Goal: Task Accomplishment & Management: Use online tool/utility

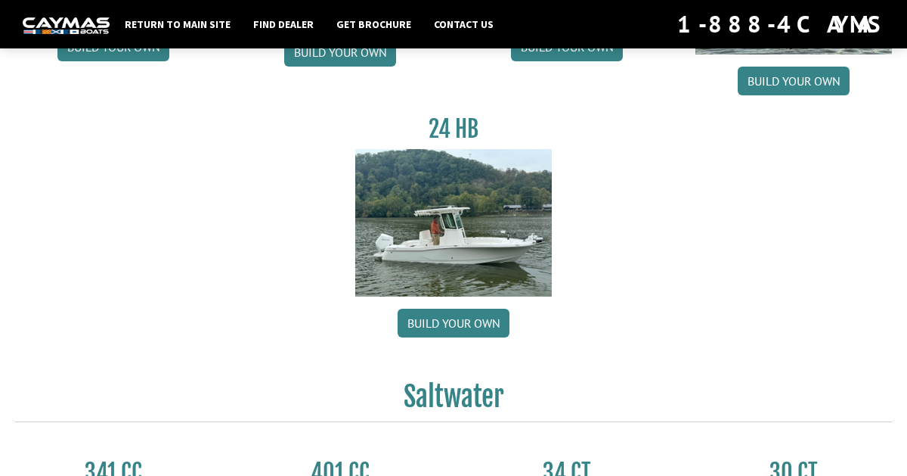
scroll to position [305, 0]
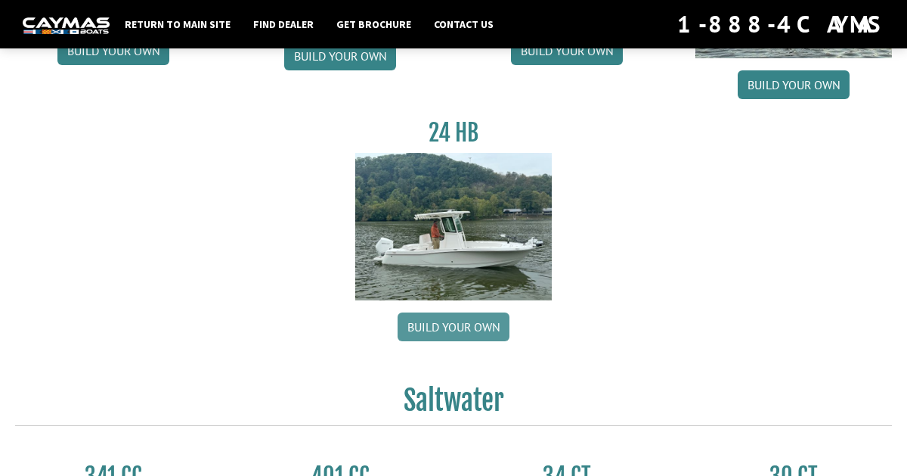
click at [482, 324] on link "Build your own" at bounding box center [454, 326] width 112 height 29
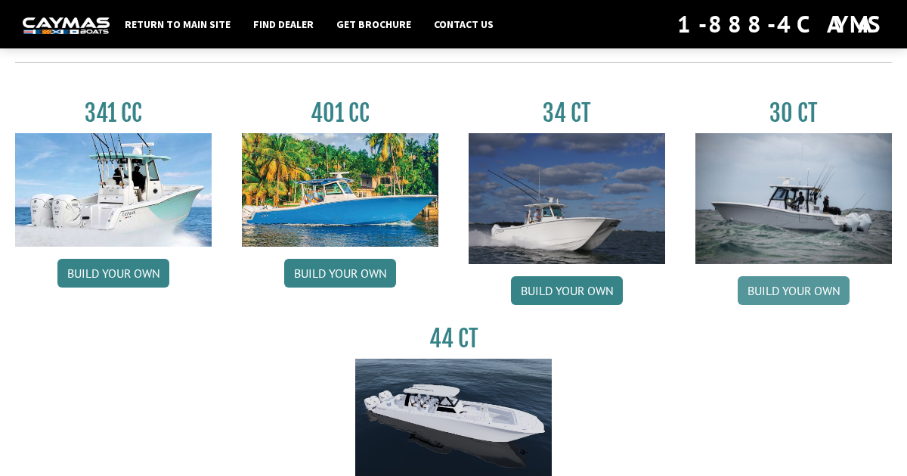
scroll to position [666, 0]
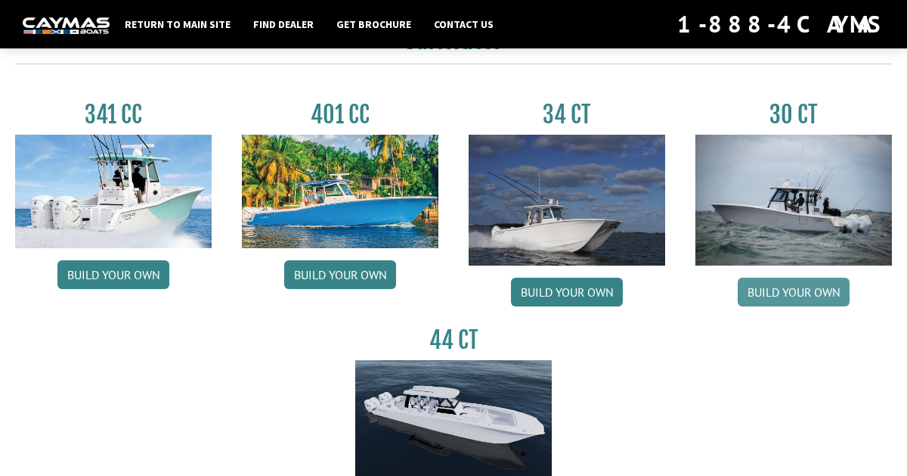
click at [842, 299] on link "Build your own" at bounding box center [794, 292] width 112 height 29
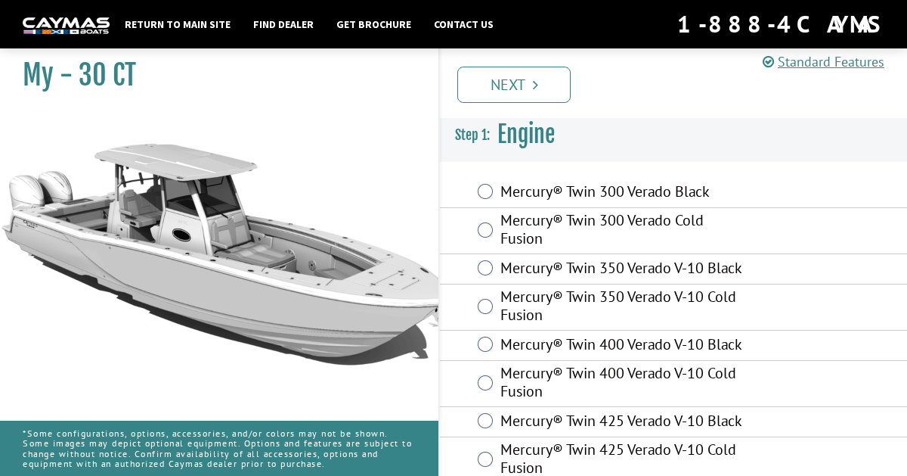
click at [595, 184] on label "Mercury® Twin 300 Verado Black" at bounding box center [623, 193] width 244 height 22
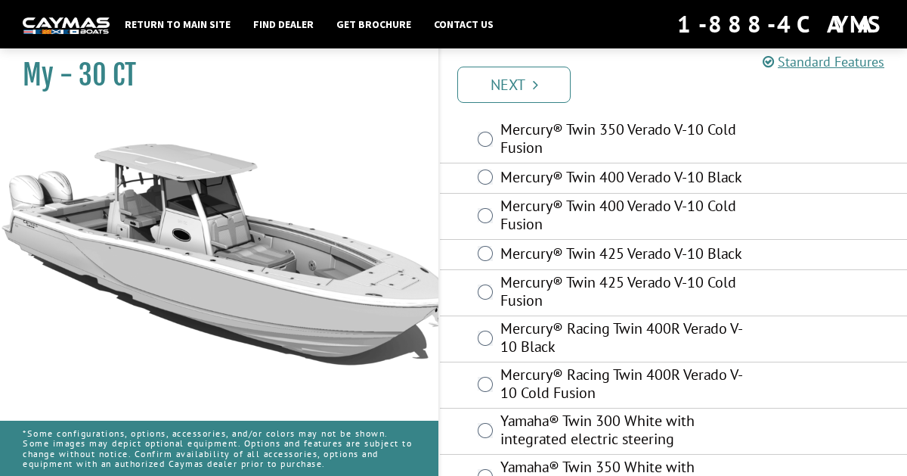
scroll to position [252, 0]
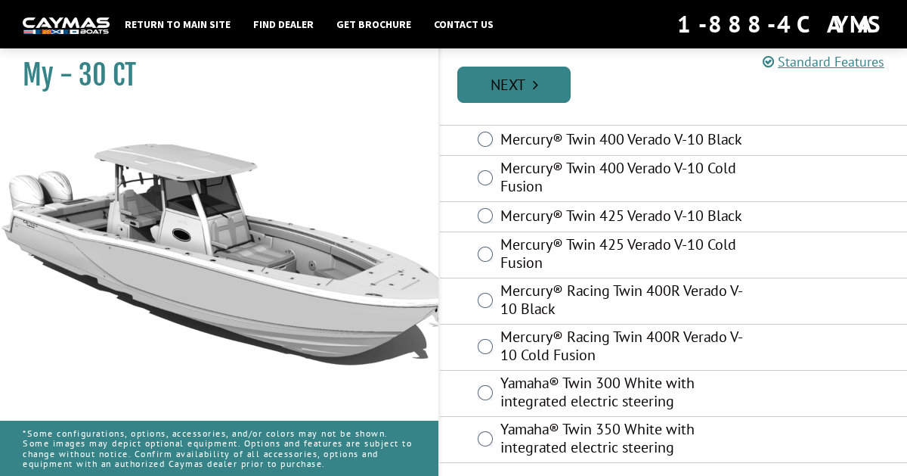
click at [549, 87] on link "Next" at bounding box center [514, 85] width 113 height 36
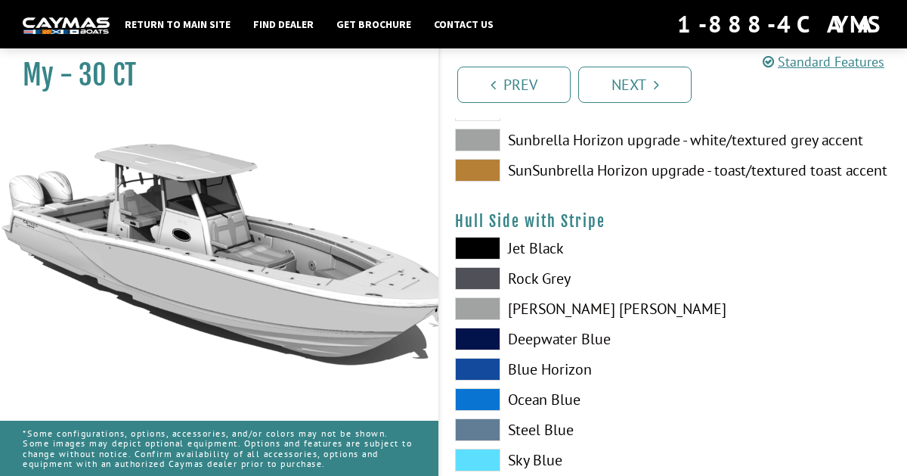
scroll to position [0, 0]
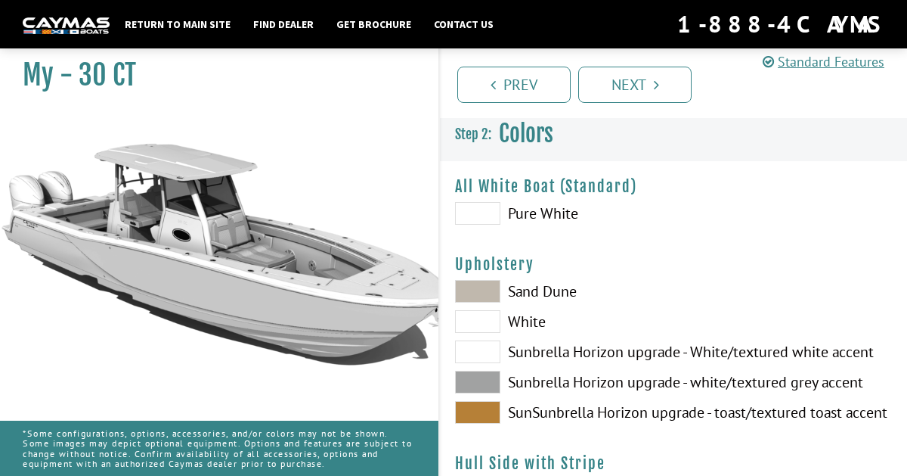
click at [523, 206] on label "Pure White" at bounding box center [556, 213] width 203 height 23
click at [498, 327] on span at bounding box center [477, 321] width 45 height 23
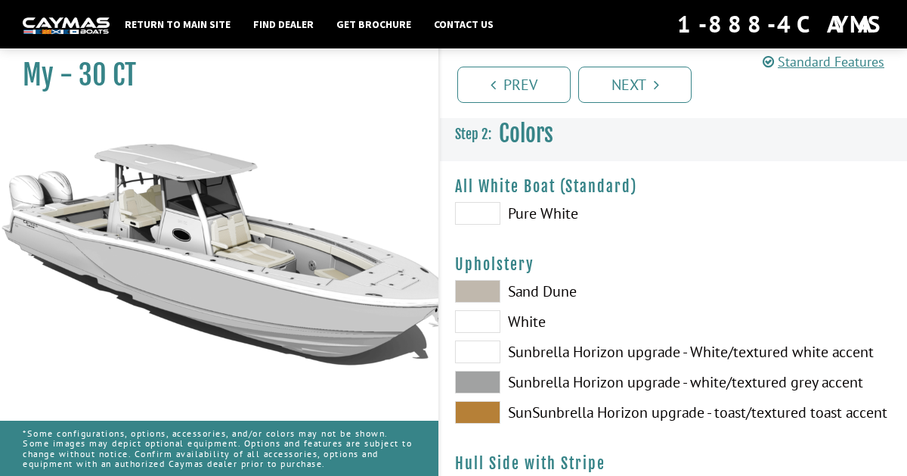
click at [495, 290] on span at bounding box center [477, 291] width 45 height 23
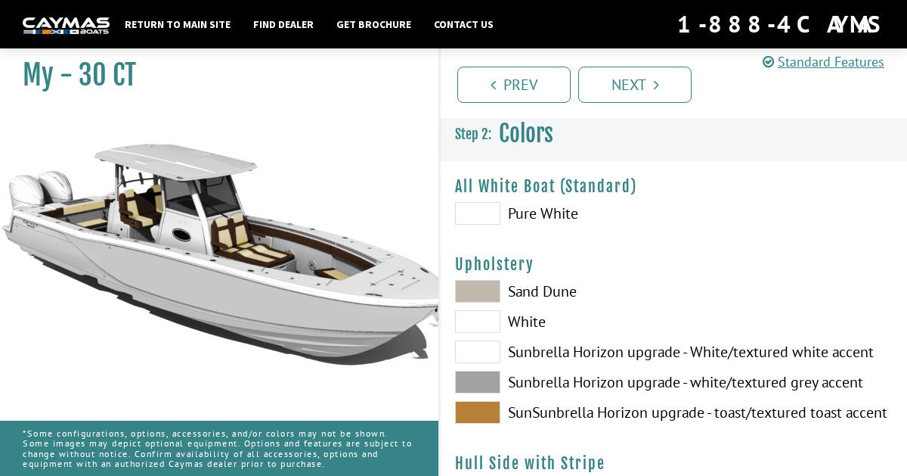
click at [482, 339] on div "Sand Dune White Sunbrella Horizon upgrade - White/textured white accent Sunbrel…" at bounding box center [557, 355] width 234 height 151
click at [486, 348] on span at bounding box center [477, 351] width 45 height 23
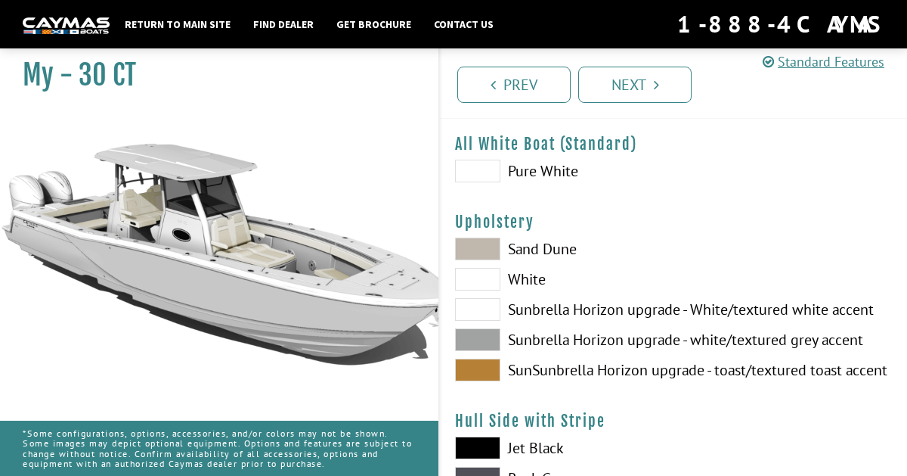
scroll to position [39, 0]
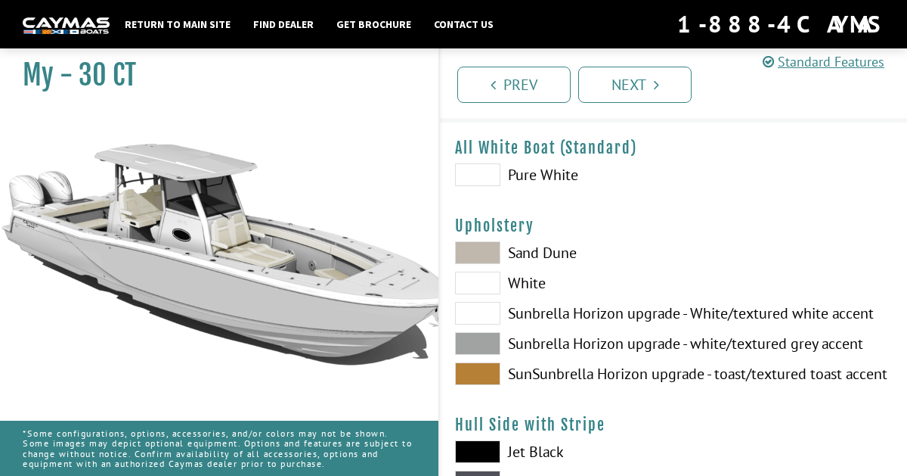
click at [486, 348] on span at bounding box center [477, 343] width 45 height 23
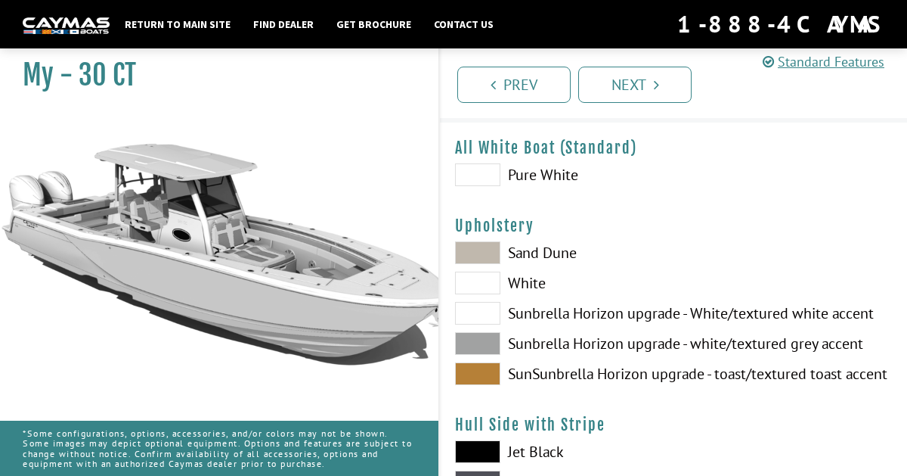
click at [486, 362] on span at bounding box center [477, 373] width 45 height 23
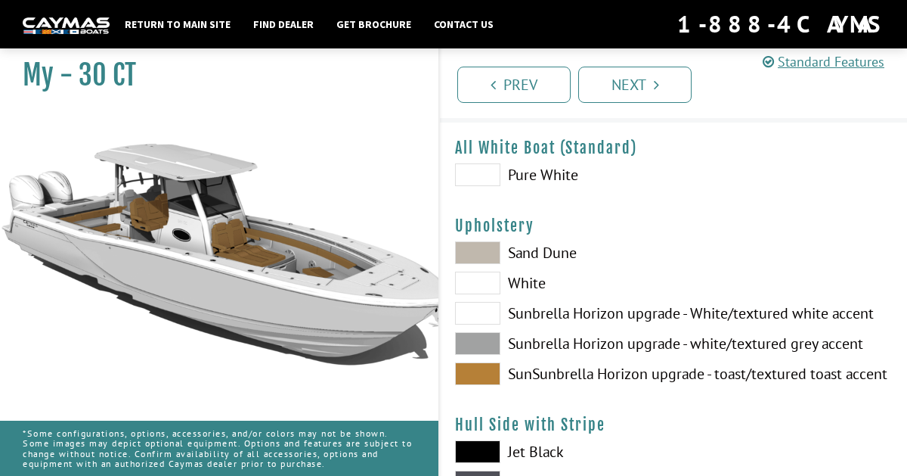
click at [473, 299] on div "Sand Dune White Sunbrella Horizon upgrade - White/textured white accent Sunbrel…" at bounding box center [557, 316] width 234 height 151
click at [478, 309] on span at bounding box center [477, 313] width 45 height 23
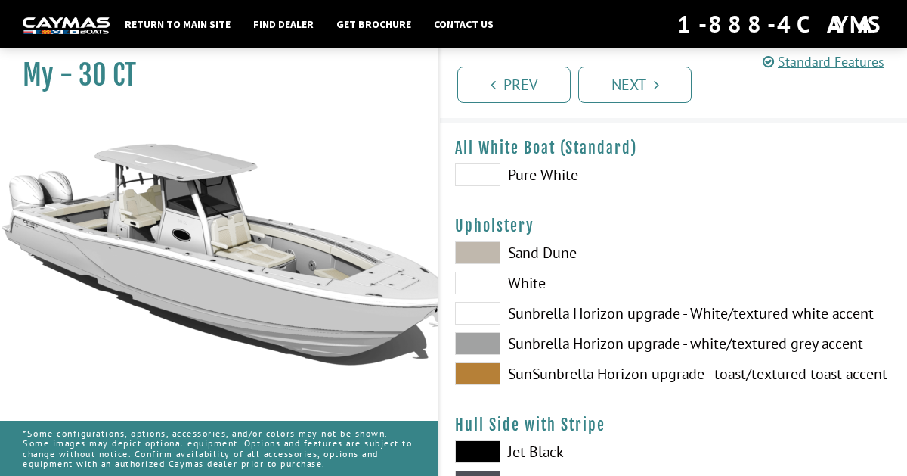
click at [485, 282] on span at bounding box center [477, 282] width 45 height 23
click at [476, 245] on span at bounding box center [477, 252] width 45 height 23
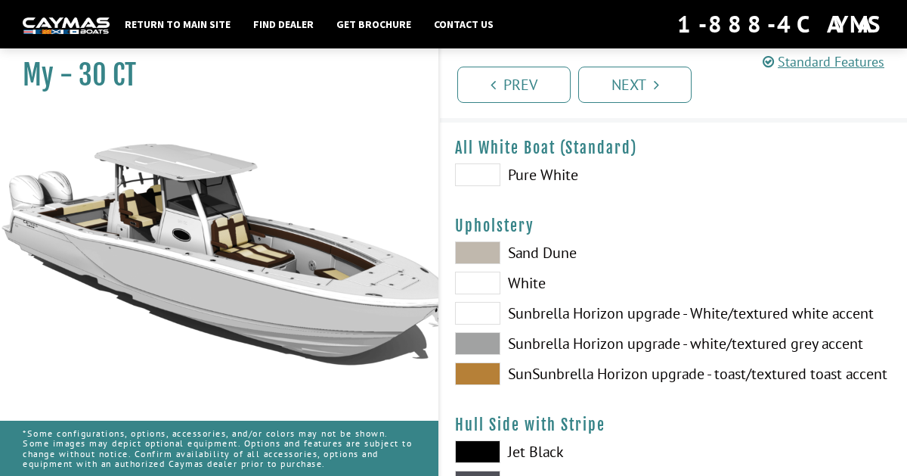
click at [484, 281] on span at bounding box center [477, 282] width 45 height 23
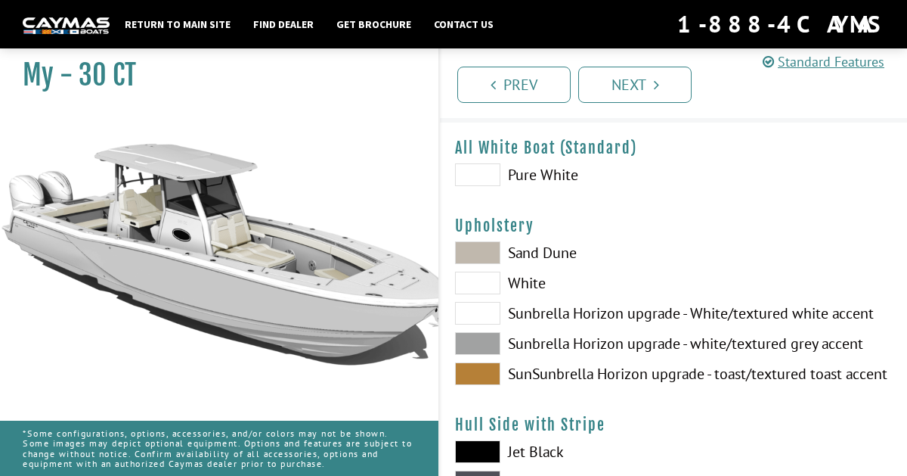
click at [494, 307] on span at bounding box center [477, 313] width 45 height 23
click at [476, 275] on span at bounding box center [477, 282] width 45 height 23
click at [491, 335] on span at bounding box center [477, 343] width 45 height 23
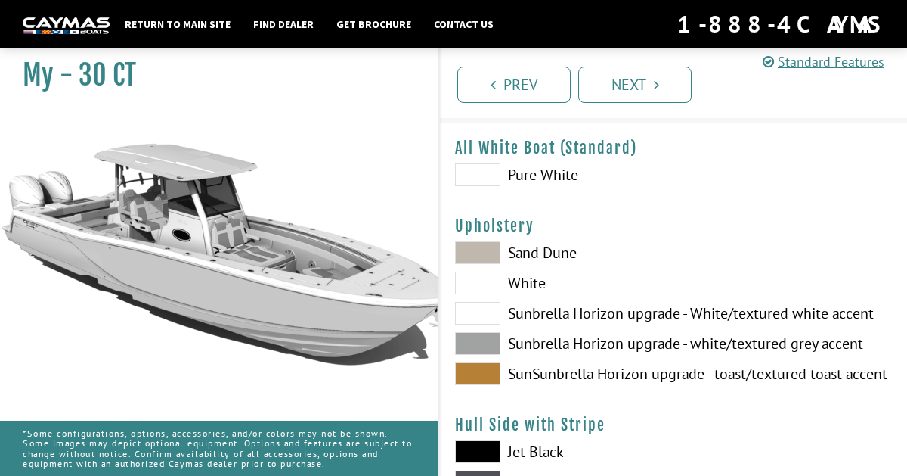
click at [479, 310] on span at bounding box center [477, 313] width 45 height 23
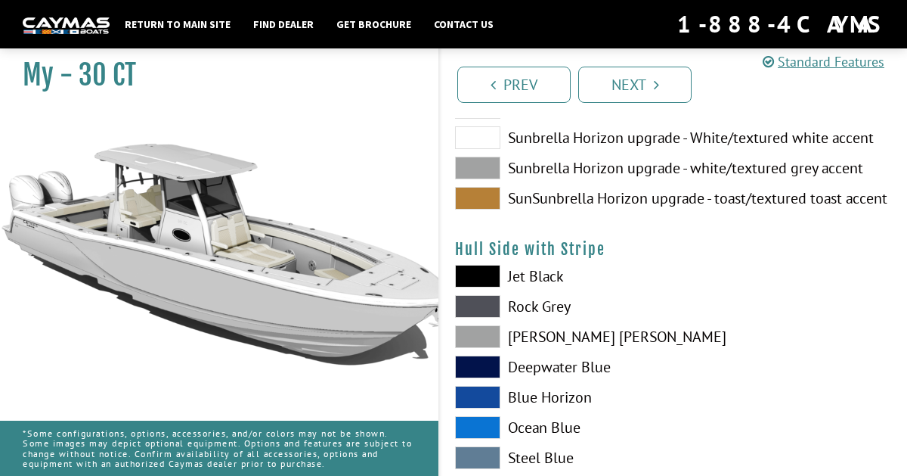
scroll to position [213, 0]
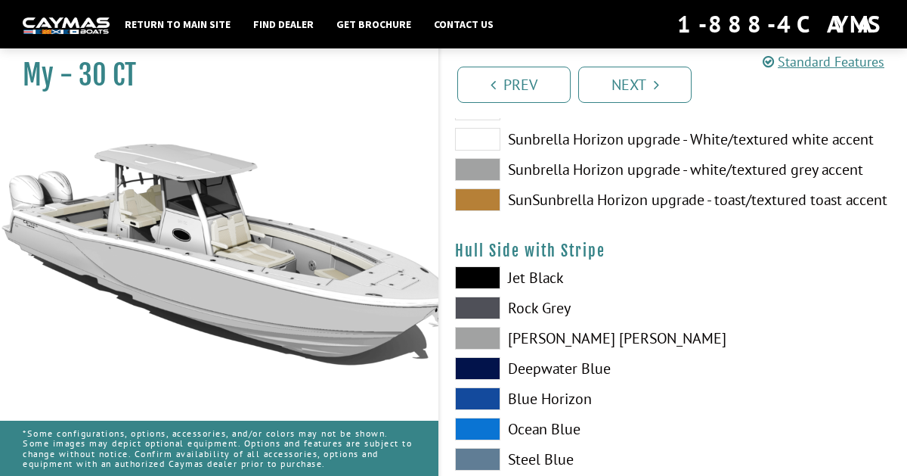
click at [482, 269] on span at bounding box center [477, 277] width 45 height 23
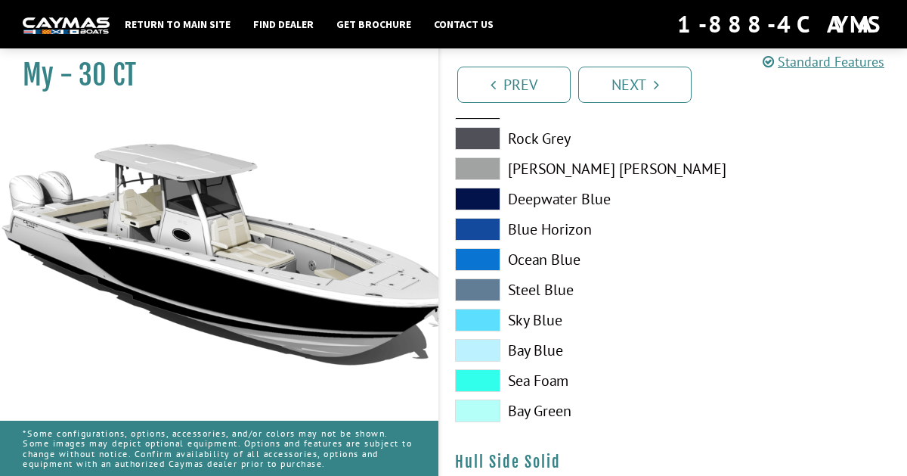
scroll to position [379, 0]
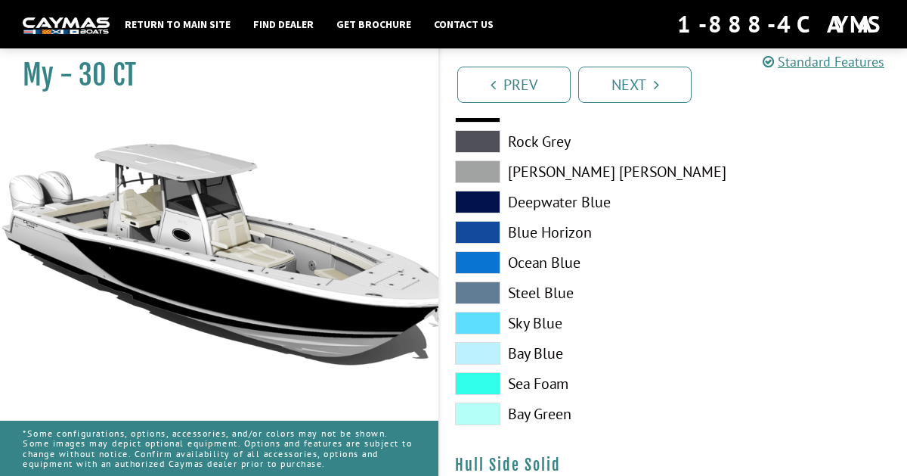
click at [486, 350] on span at bounding box center [477, 353] width 45 height 23
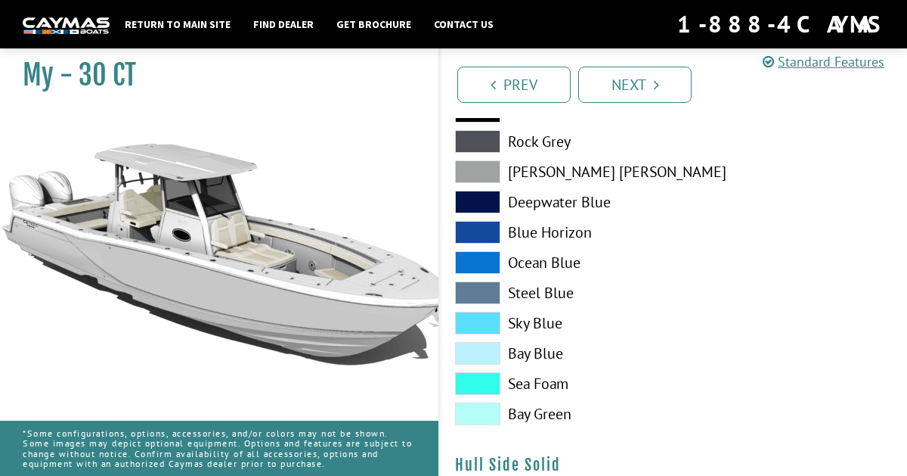
click at [488, 378] on span at bounding box center [477, 383] width 45 height 23
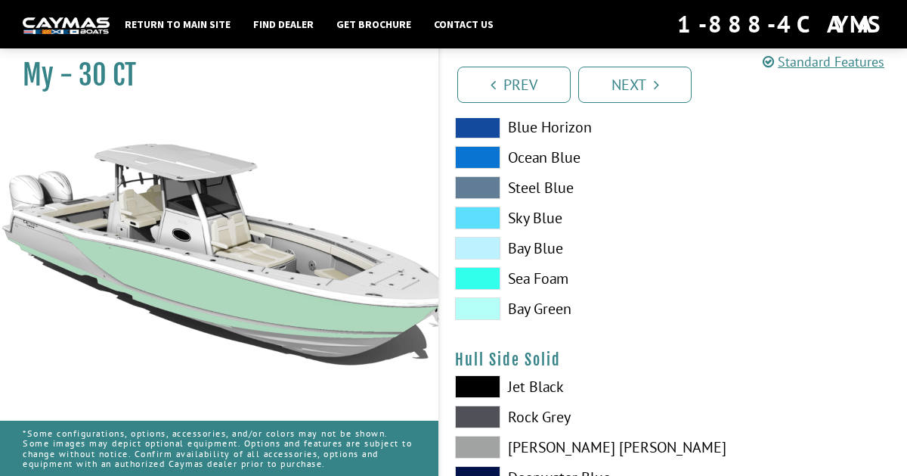
scroll to position [477, 0]
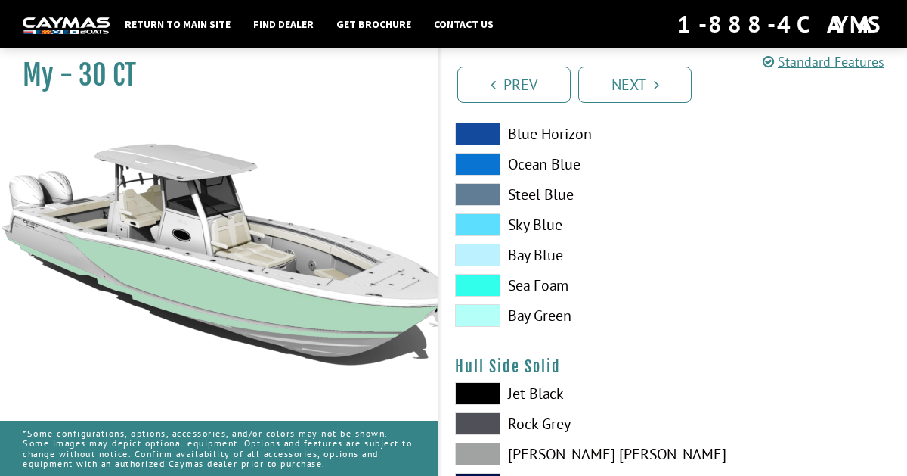
click at [479, 323] on span at bounding box center [477, 315] width 45 height 23
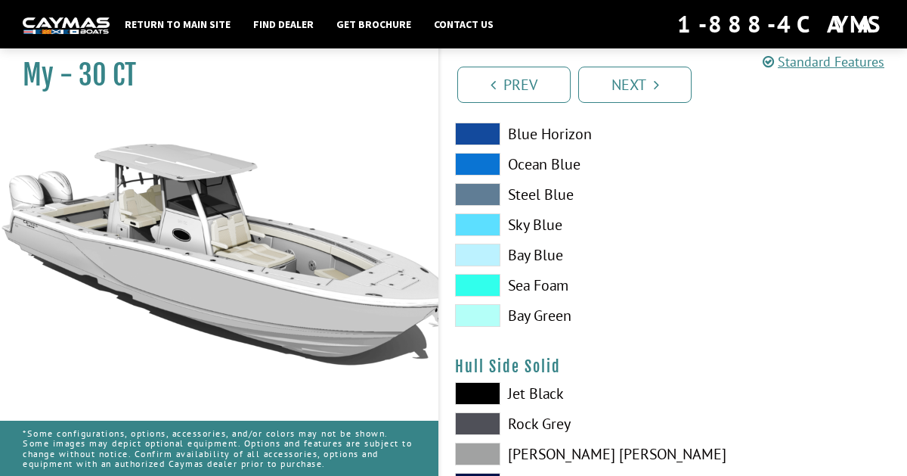
click at [485, 250] on span at bounding box center [477, 255] width 45 height 23
click at [488, 219] on span at bounding box center [477, 224] width 45 height 23
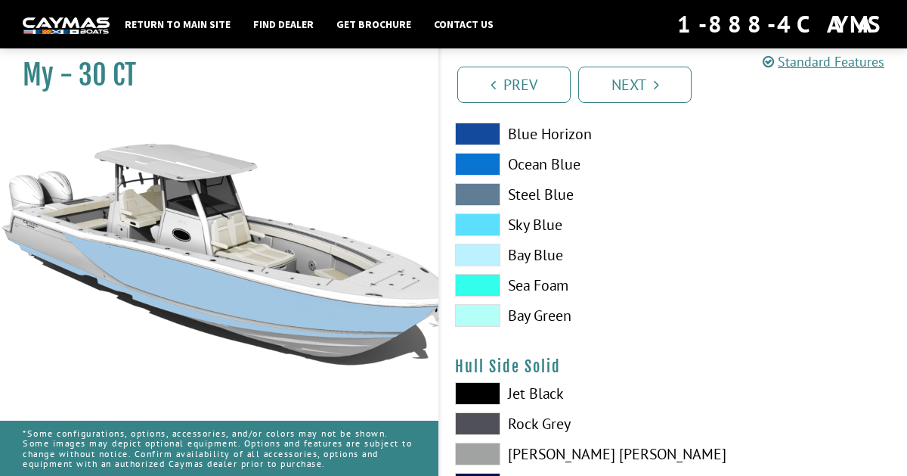
click at [490, 185] on span at bounding box center [477, 194] width 45 height 23
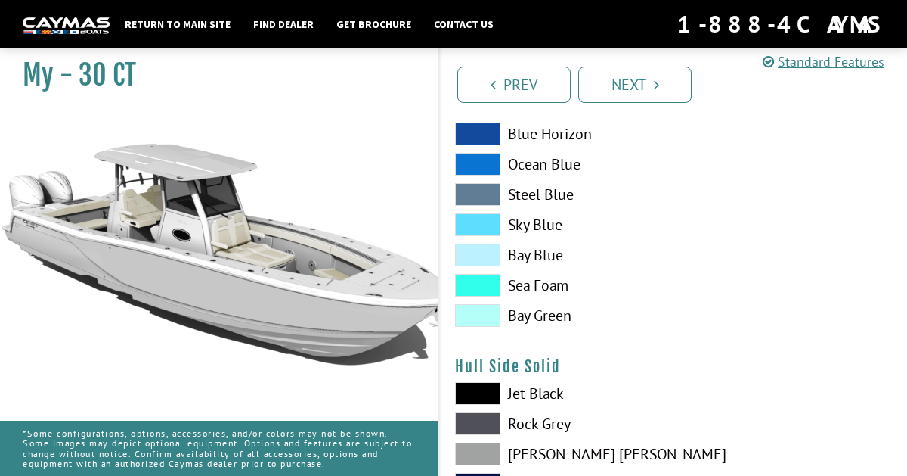
click at [482, 215] on span at bounding box center [477, 224] width 45 height 23
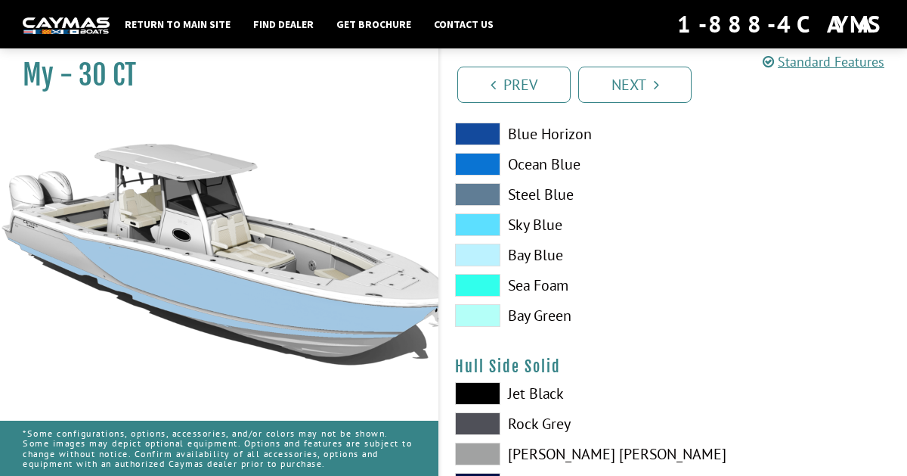
click at [484, 240] on div "Jet Black Rock Grey Dove Gray Deepwater Blue Blue Horizon Ocean Blue" at bounding box center [557, 168] width 234 height 333
click at [484, 286] on span at bounding box center [477, 285] width 45 height 23
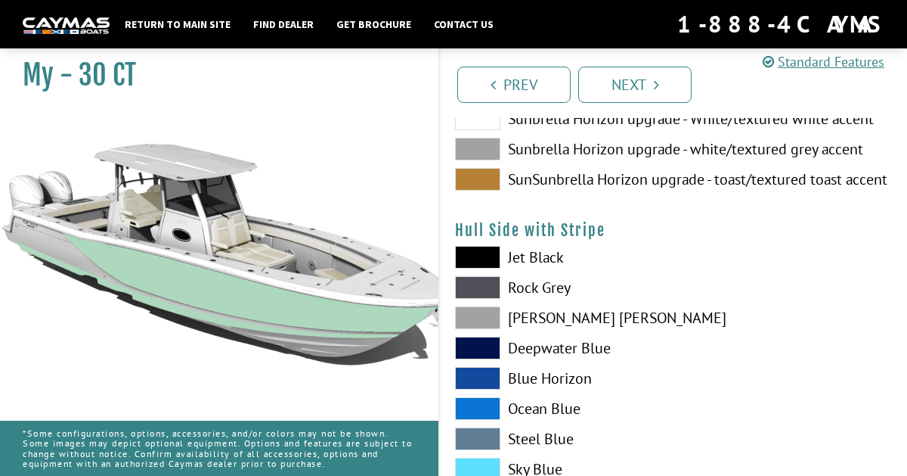
scroll to position [204, 0]
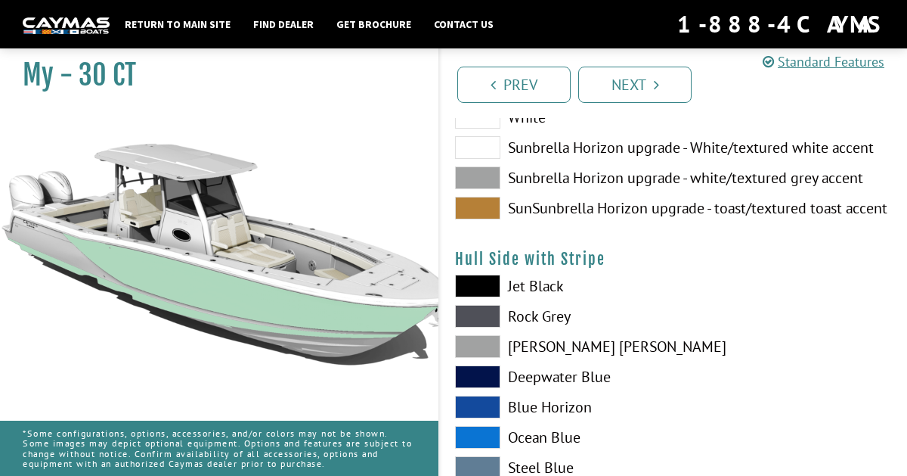
click at [487, 373] on span at bounding box center [477, 376] width 45 height 23
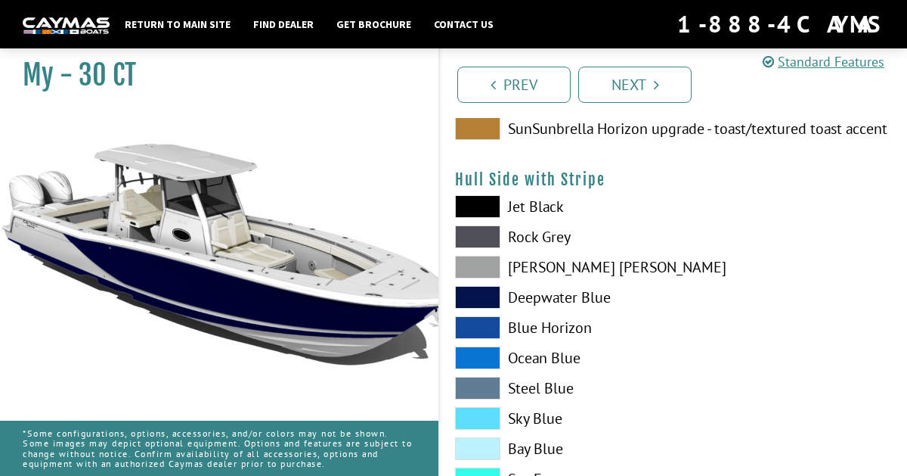
scroll to position [281, 0]
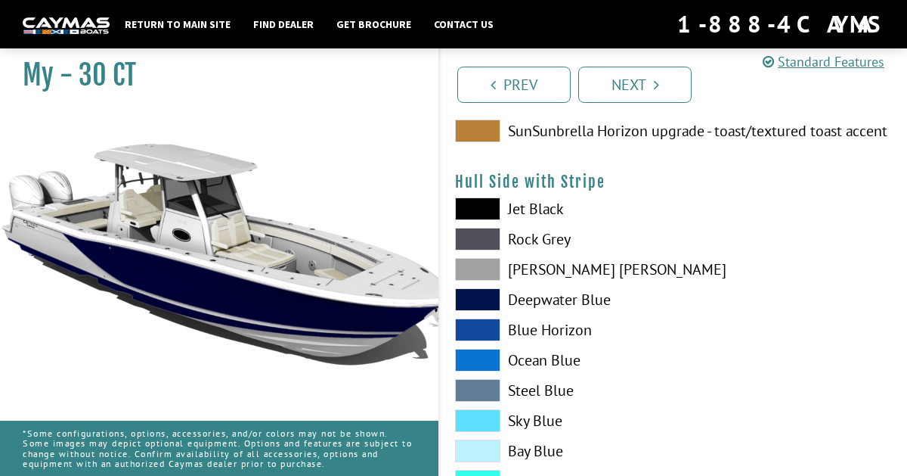
click at [487, 324] on span at bounding box center [477, 329] width 45 height 23
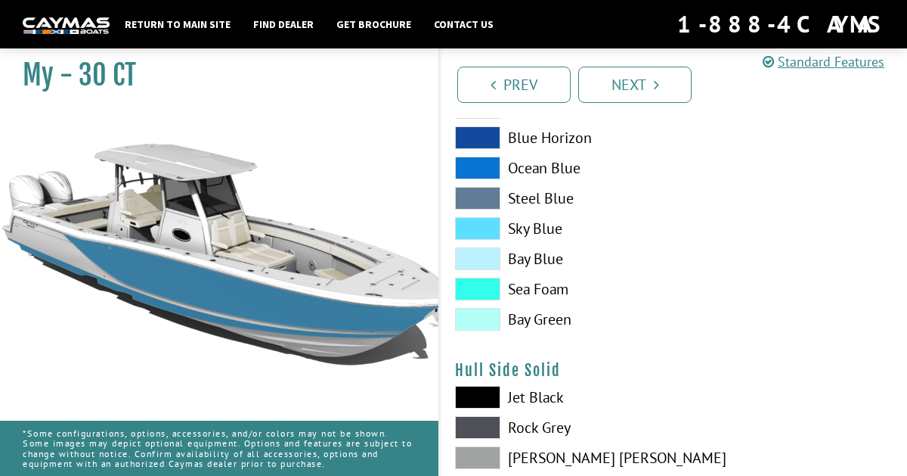
scroll to position [430, 0]
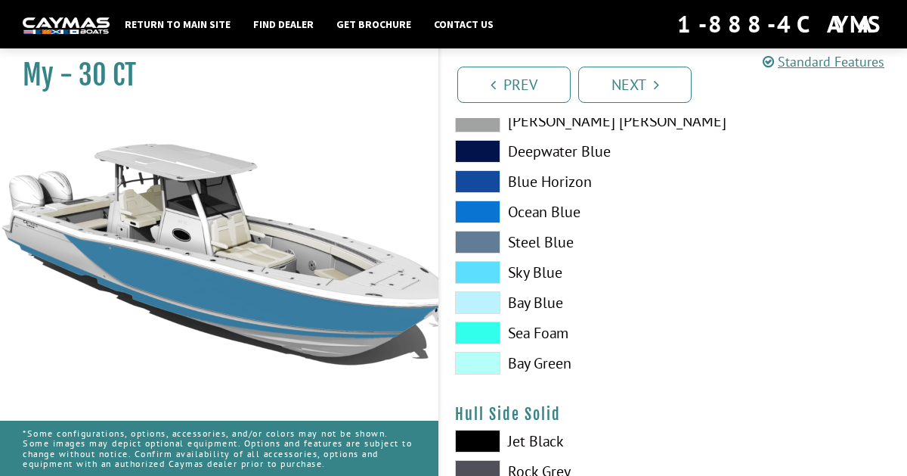
click at [481, 204] on span at bounding box center [477, 211] width 45 height 23
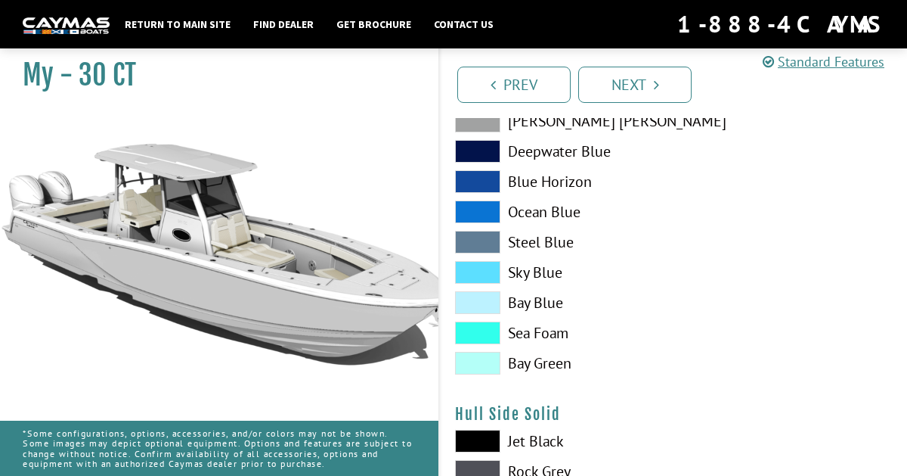
click at [495, 175] on span at bounding box center [477, 181] width 45 height 23
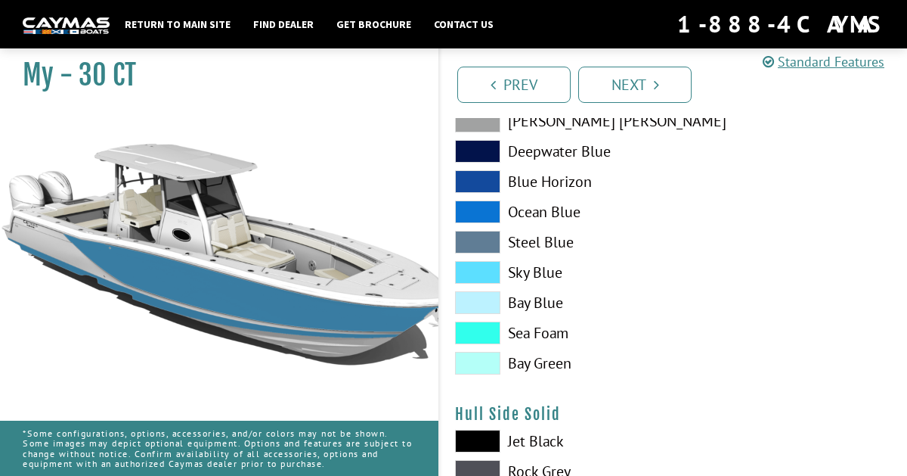
click at [486, 144] on span at bounding box center [477, 151] width 45 height 23
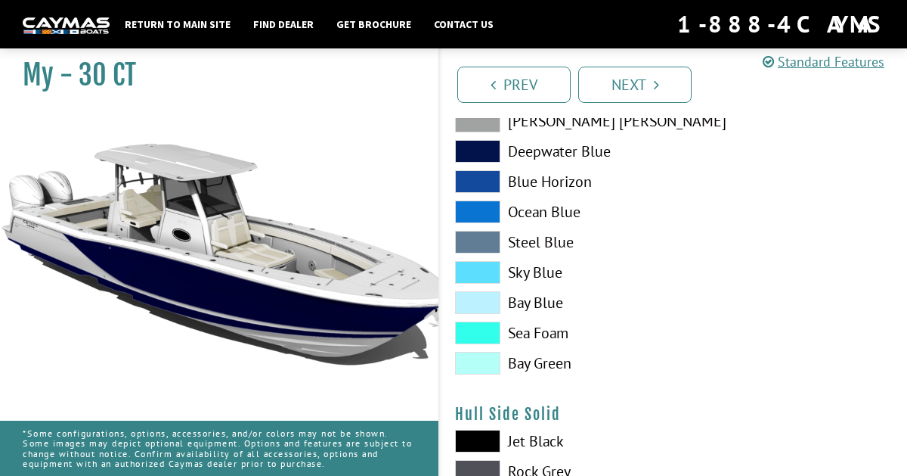
click at [483, 179] on span at bounding box center [477, 181] width 45 height 23
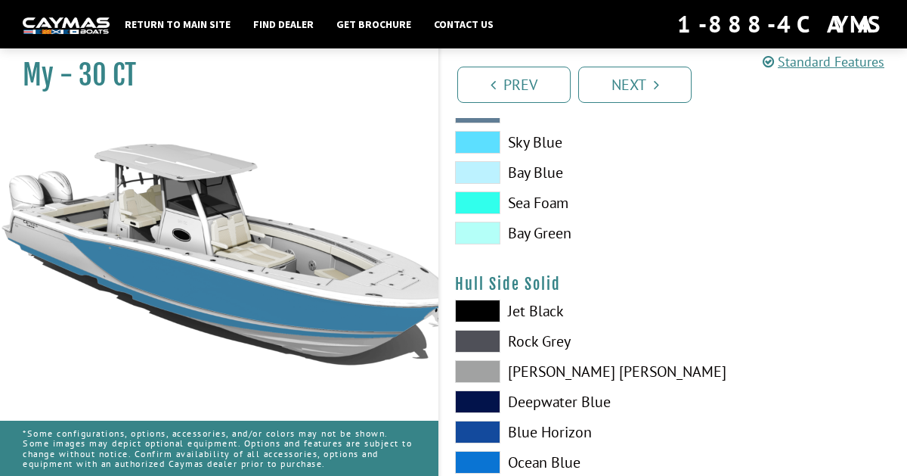
scroll to position [560, 0]
click at [496, 309] on span at bounding box center [477, 310] width 45 height 23
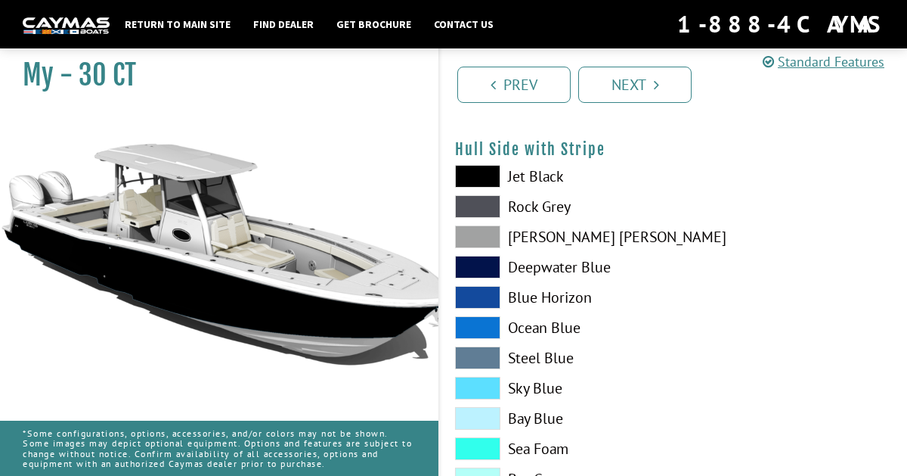
scroll to position [314, 0]
click at [491, 275] on span at bounding box center [477, 267] width 45 height 23
click at [485, 171] on span at bounding box center [477, 176] width 45 height 23
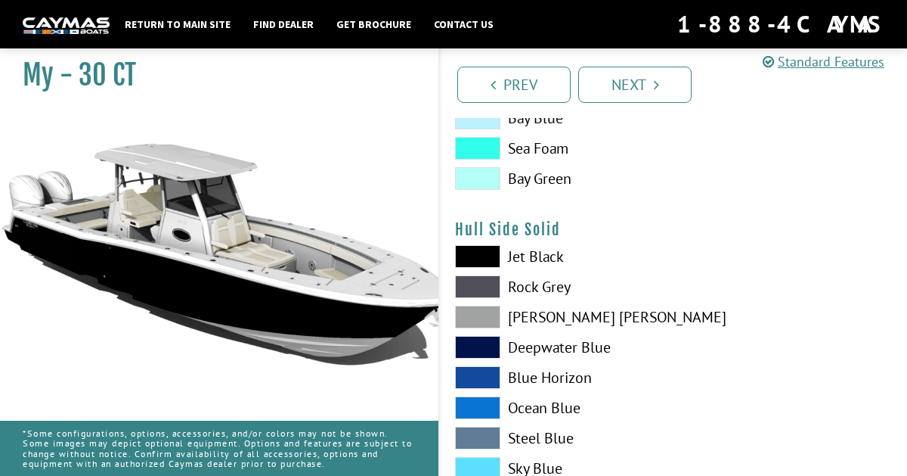
scroll to position [646, 0]
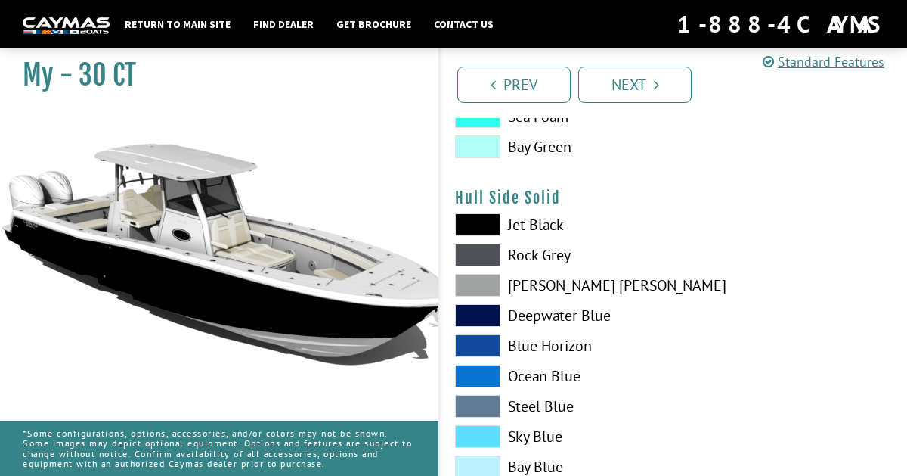
click at [474, 283] on span at bounding box center [477, 285] width 45 height 23
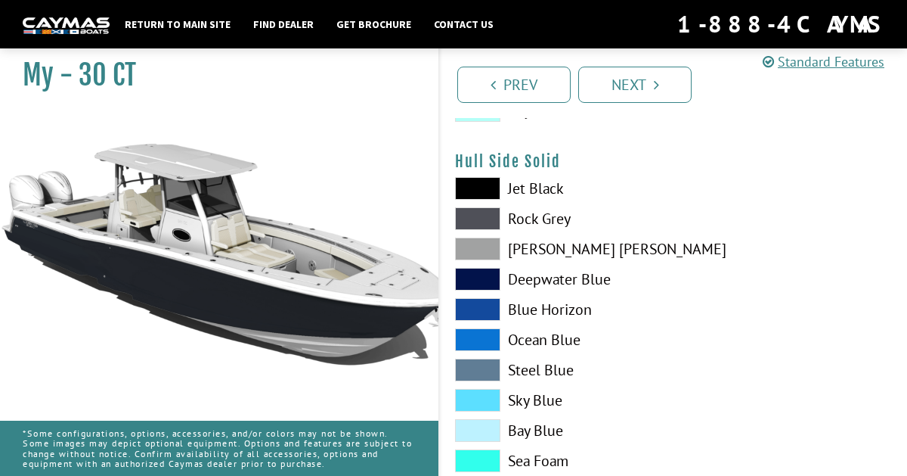
scroll to position [676, 0]
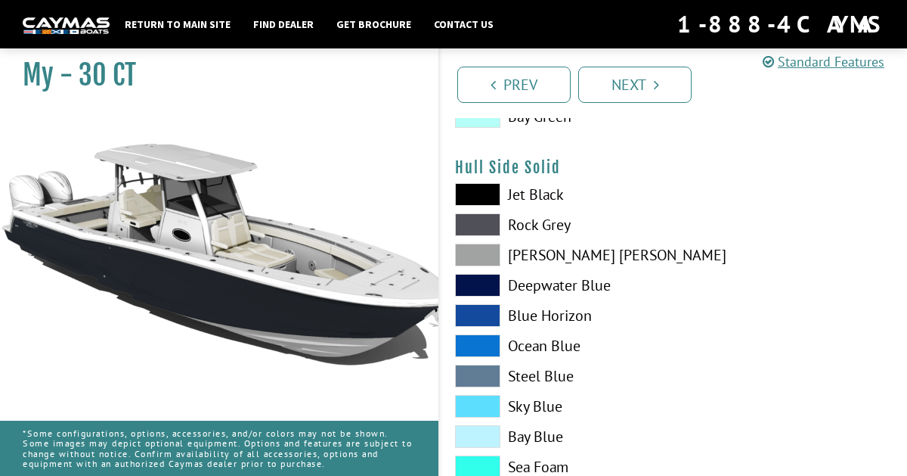
click at [488, 315] on span at bounding box center [477, 315] width 45 height 23
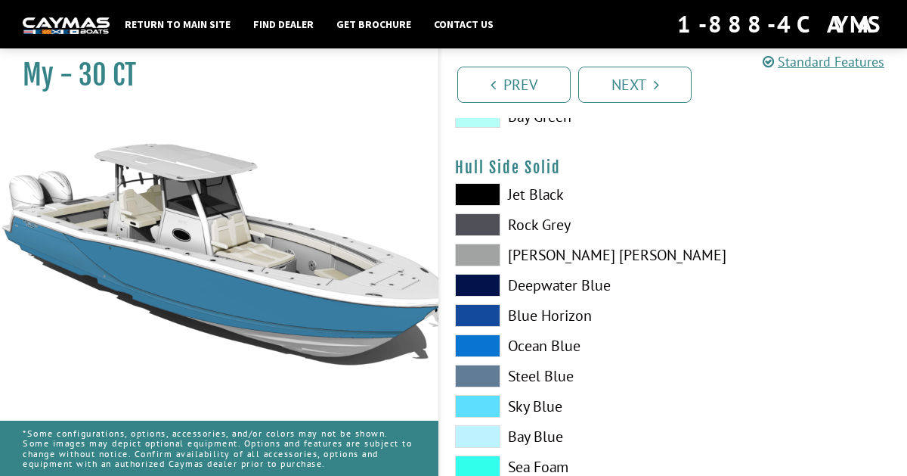
click at [486, 279] on span at bounding box center [477, 285] width 45 height 23
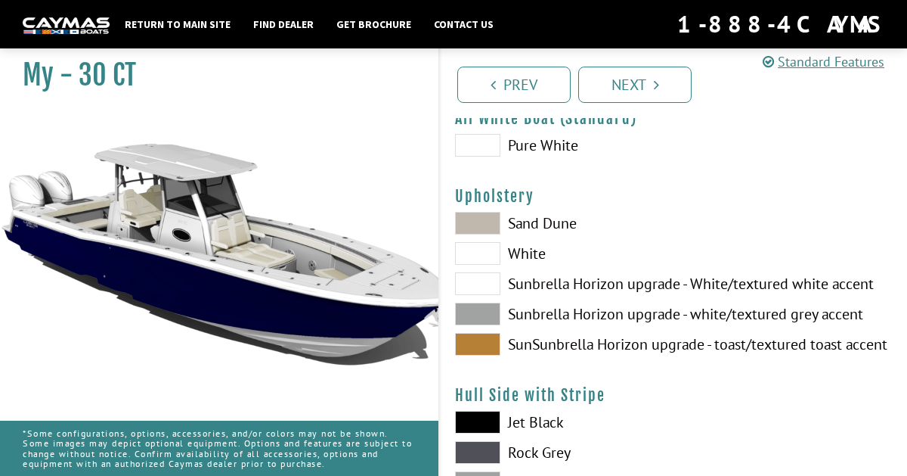
scroll to position [85, 0]
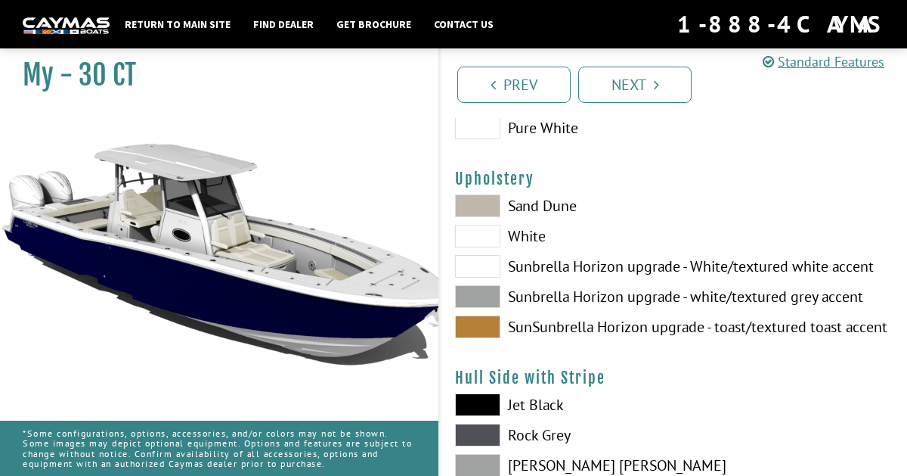
click at [485, 206] on span at bounding box center [477, 205] width 45 height 23
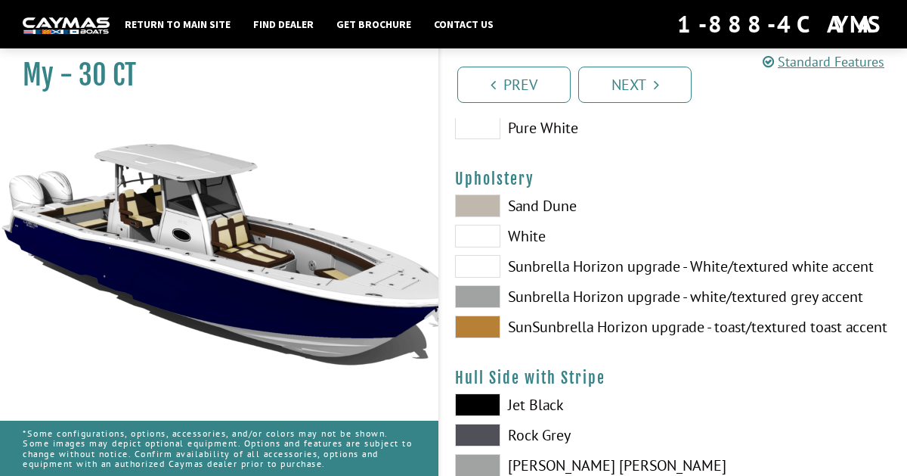
click at [492, 311] on div "Sand Dune White Sunbrella Horizon upgrade - White/textured white accent Sunbrel…" at bounding box center [557, 269] width 234 height 151
click at [489, 318] on span at bounding box center [477, 326] width 45 height 23
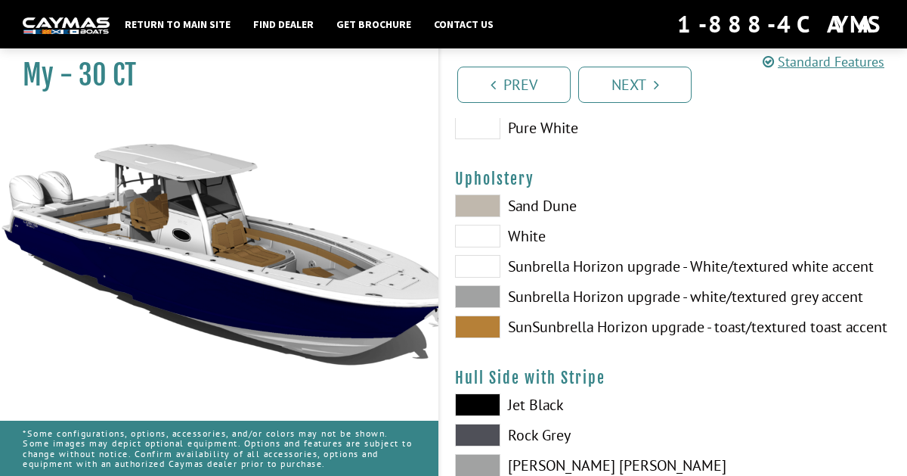
click at [489, 262] on span at bounding box center [477, 266] width 45 height 23
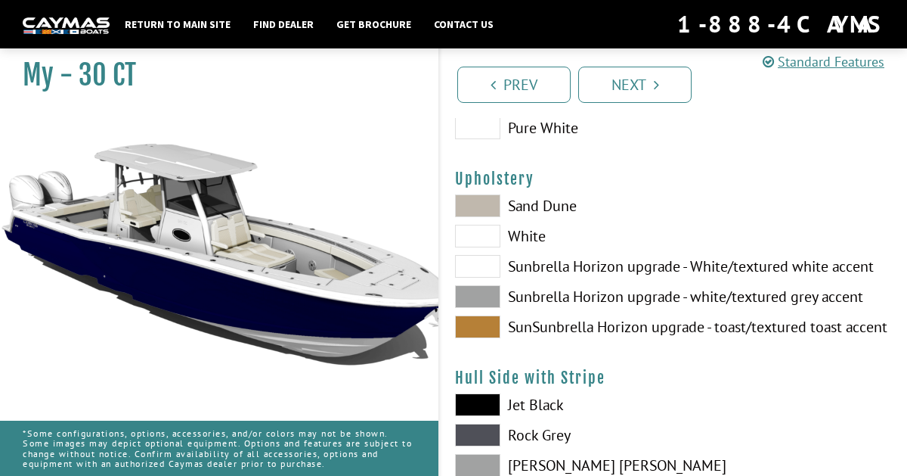
click at [489, 240] on span at bounding box center [477, 236] width 45 height 23
click at [488, 284] on div "Sand Dune White Sunbrella Horizon upgrade - White/textured white accent Sunbrel…" at bounding box center [557, 269] width 234 height 151
click at [494, 294] on span at bounding box center [477, 296] width 45 height 23
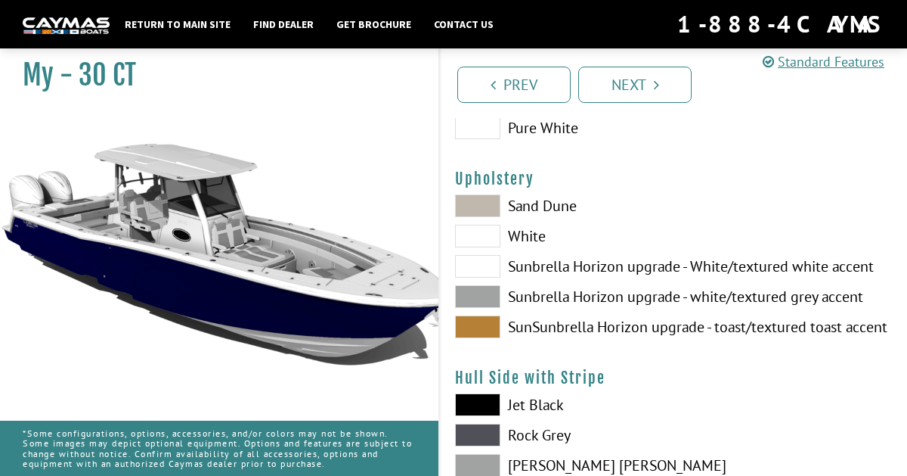
click at [502, 327] on label "SunSunbrella Horizon upgrade - toast/textured toast accent" at bounding box center [556, 326] width 203 height 23
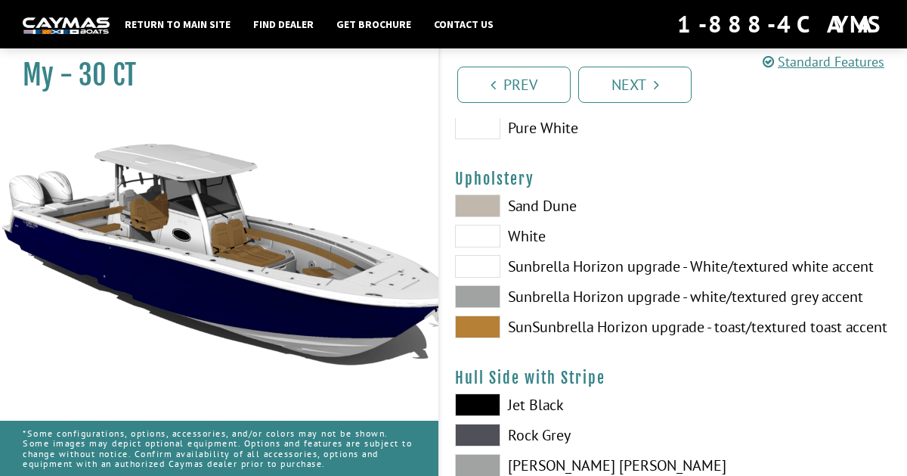
click at [484, 235] on span at bounding box center [477, 236] width 45 height 23
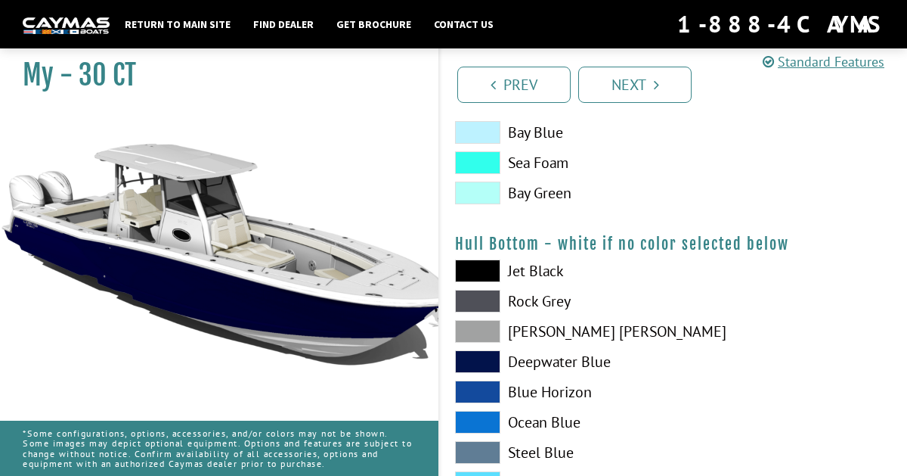
scroll to position [982, 0]
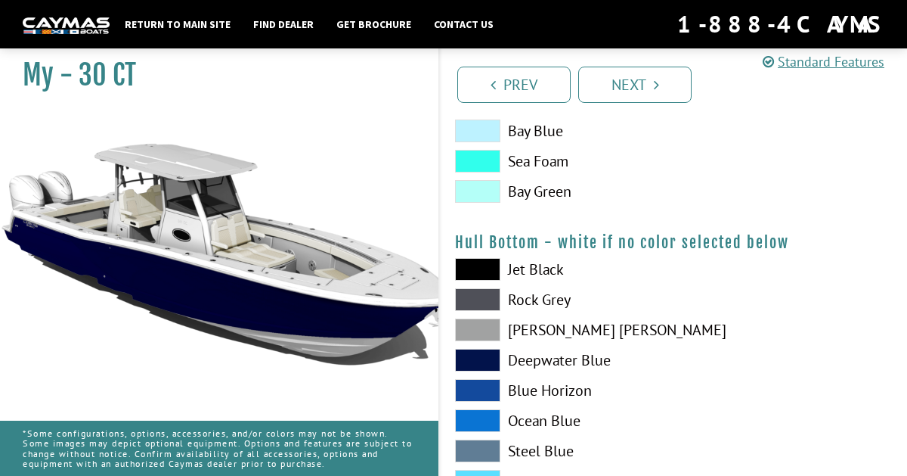
click at [488, 346] on div "Jet Black Rock Grey Dove Gray Deepwater Blue Blue Horizon Ocean Blue" at bounding box center [557, 424] width 234 height 333
click at [486, 360] on span at bounding box center [477, 360] width 45 height 23
click at [491, 327] on span at bounding box center [477, 329] width 45 height 23
click at [479, 299] on span at bounding box center [477, 299] width 45 height 23
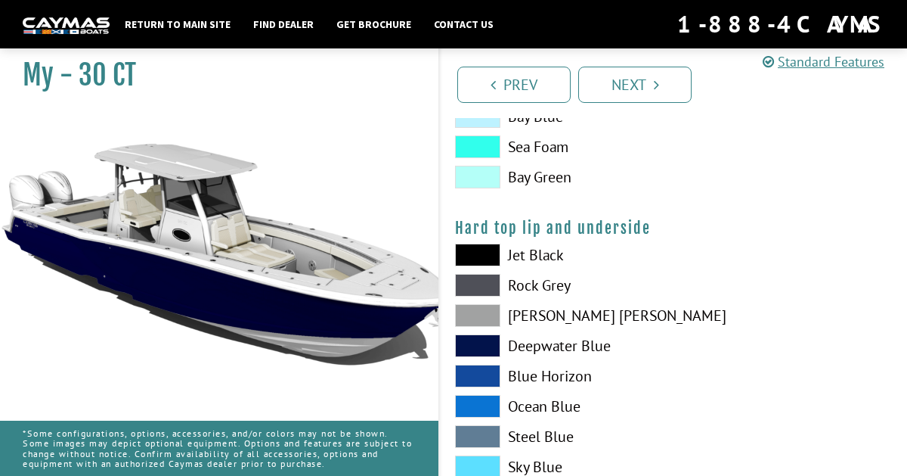
scroll to position [1376, 0]
click at [493, 251] on span at bounding box center [477, 255] width 45 height 23
click at [489, 294] on span at bounding box center [477, 285] width 45 height 23
click at [487, 318] on span at bounding box center [477, 315] width 45 height 23
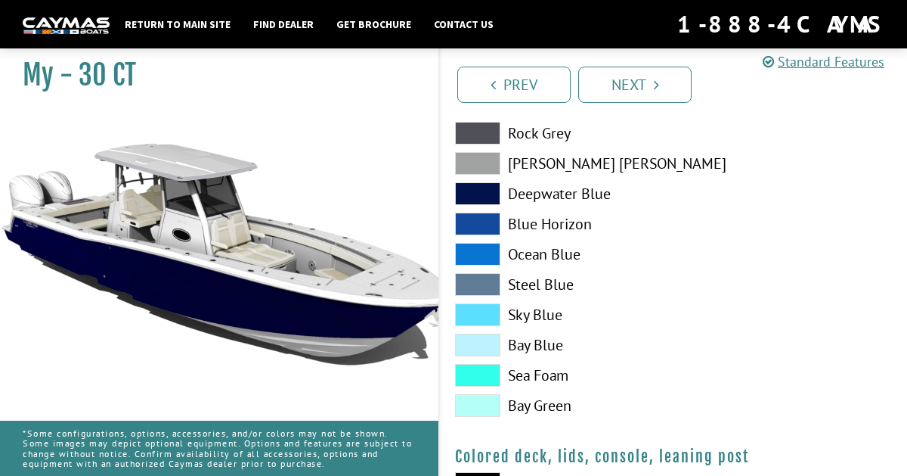
scroll to position [1534, 0]
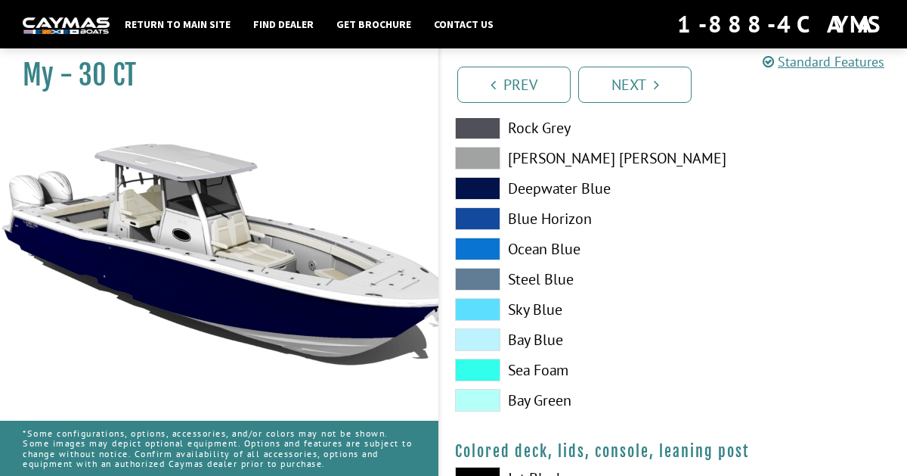
click at [492, 358] on span at bounding box center [477, 369] width 45 height 23
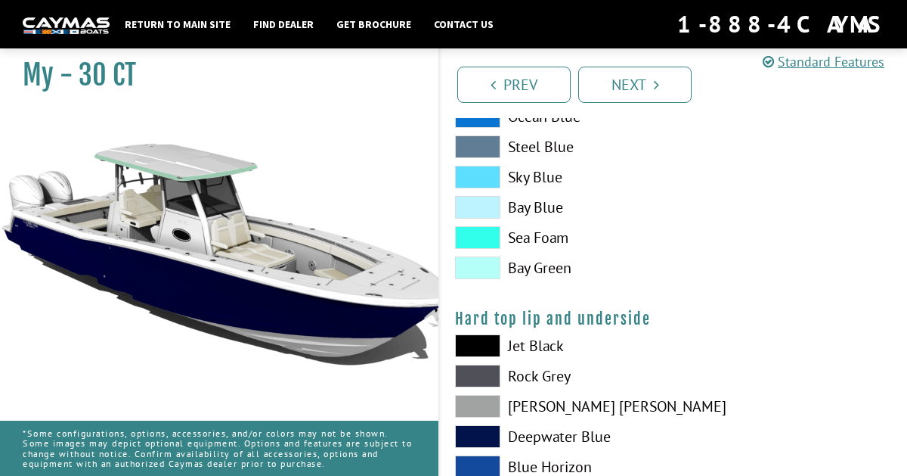
scroll to position [1285, 0]
click at [467, 432] on span at bounding box center [477, 437] width 45 height 23
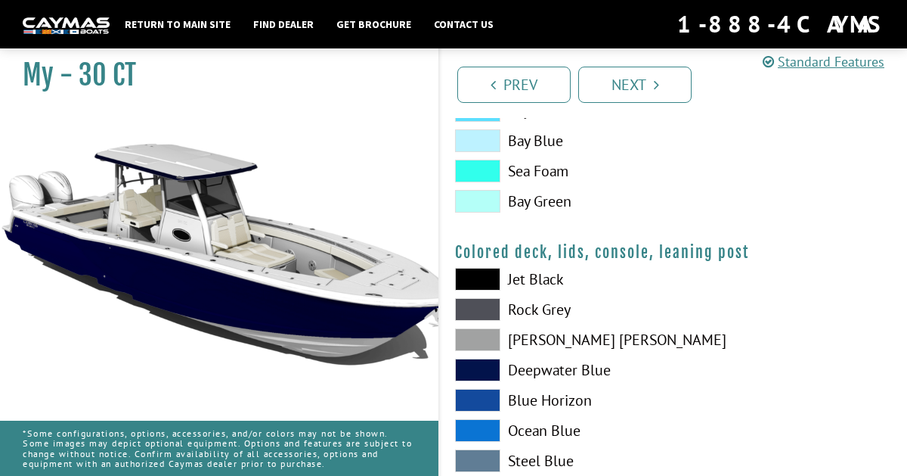
scroll to position [1750, 0]
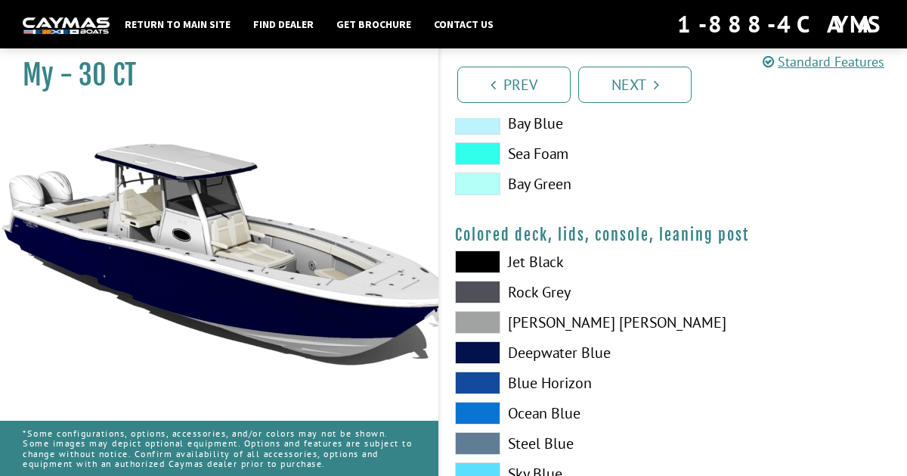
click at [484, 346] on span at bounding box center [477, 352] width 45 height 23
click at [486, 353] on span at bounding box center [477, 352] width 45 height 23
click at [476, 389] on span at bounding box center [477, 382] width 45 height 23
click at [478, 272] on span at bounding box center [477, 261] width 45 height 23
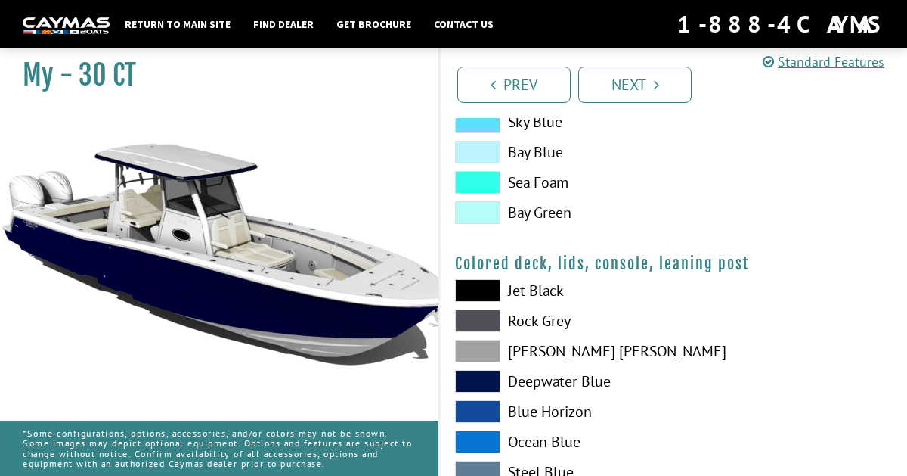
scroll to position [1719, 0]
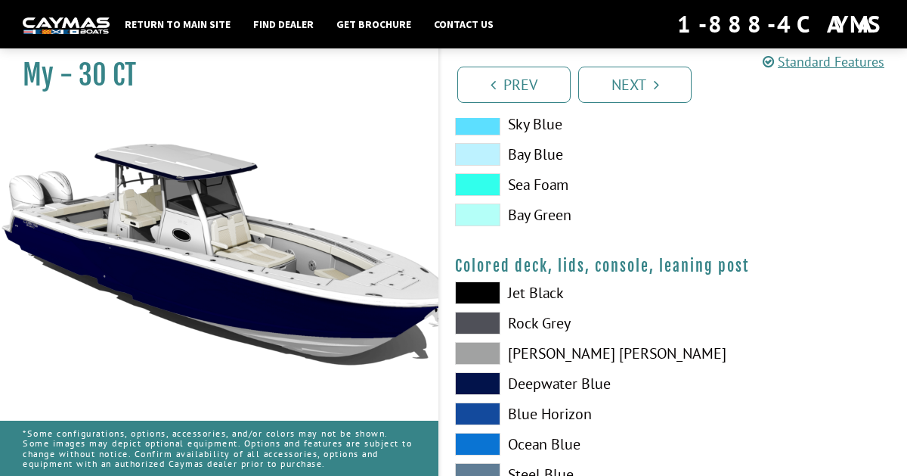
click at [475, 332] on span at bounding box center [477, 323] width 45 height 23
click at [472, 347] on span at bounding box center [477, 353] width 45 height 23
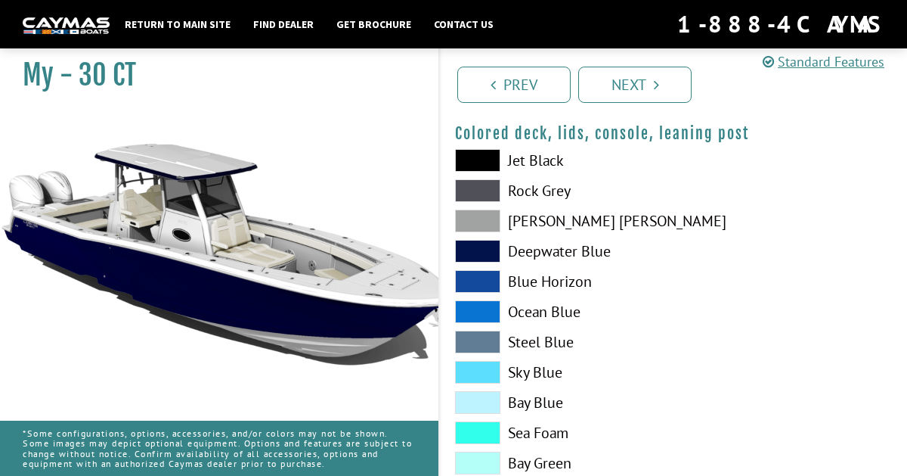
scroll to position [1893, 0]
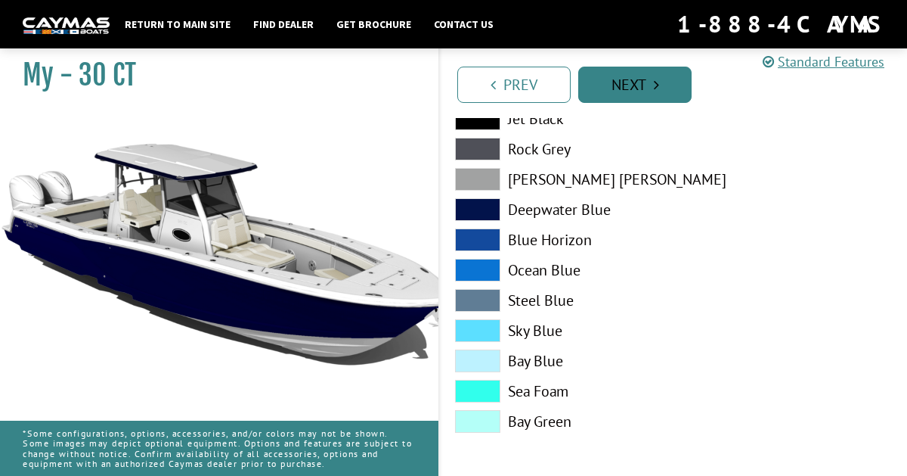
click at [653, 93] on link "Next" at bounding box center [635, 85] width 113 height 36
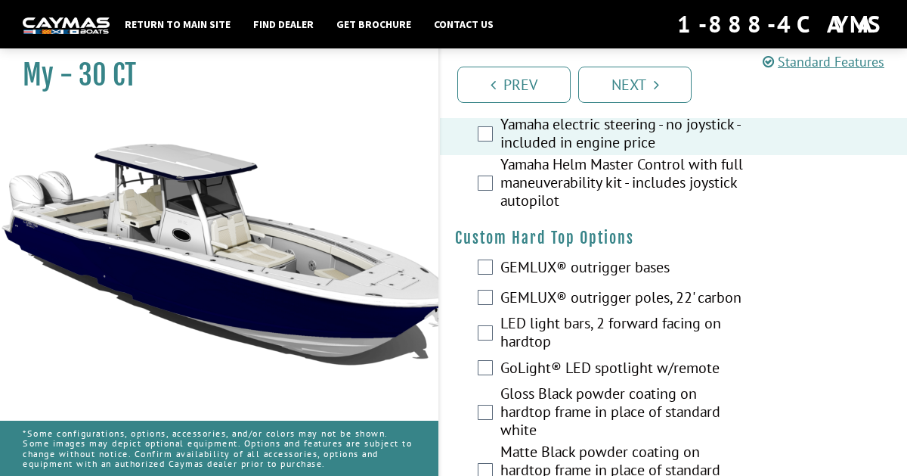
scroll to position [173, 0]
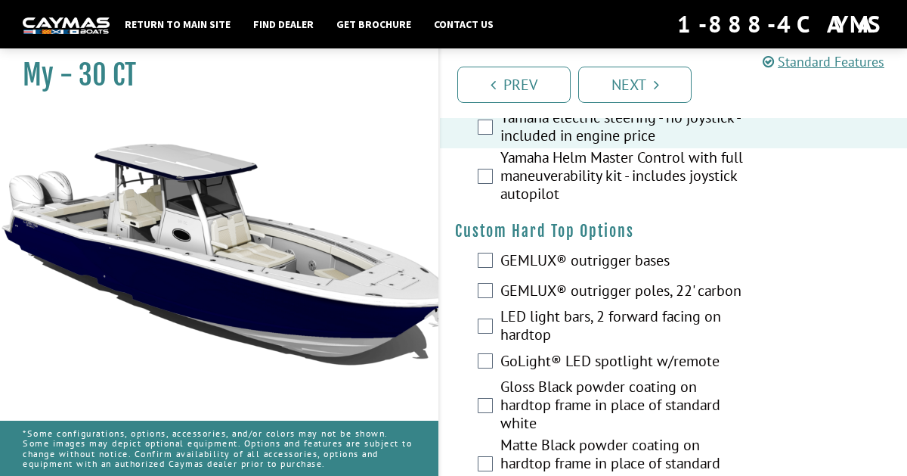
click at [519, 256] on label "GEMLUX® outrigger bases" at bounding box center [623, 262] width 244 height 22
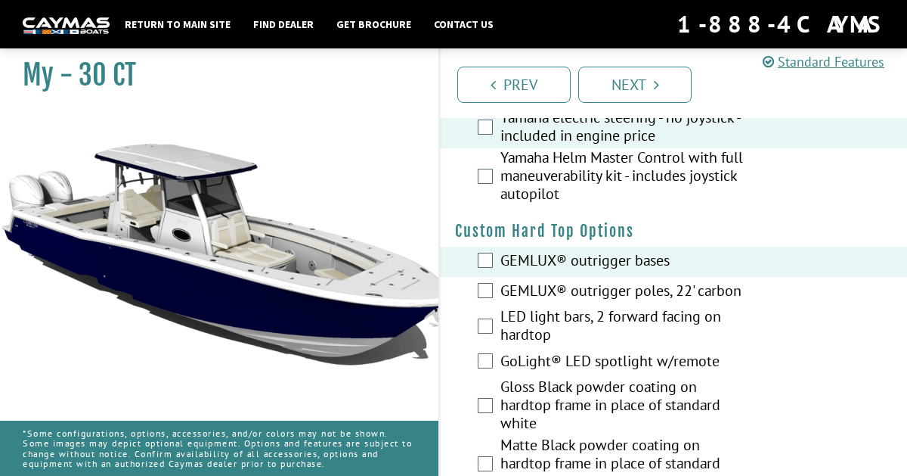
click at [519, 256] on label "GEMLUX® outrigger bases" at bounding box center [623, 262] width 244 height 22
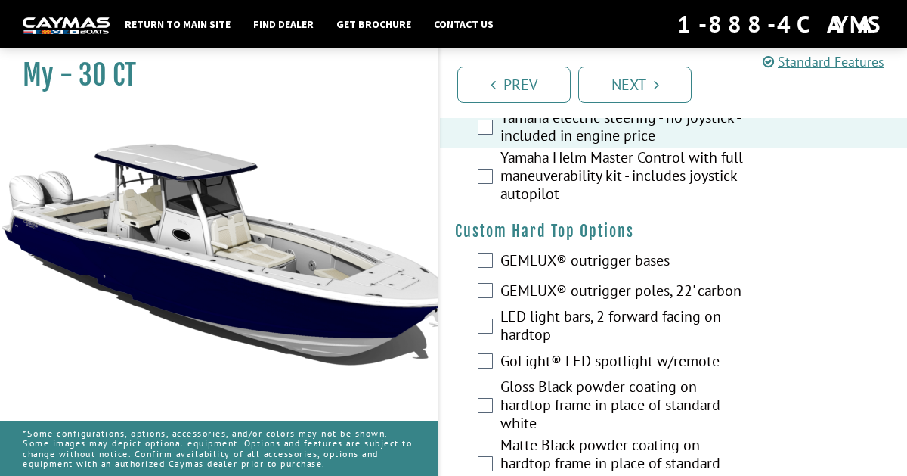
click at [549, 289] on label "GEMLUX® outrigger poles, 22' carbon" at bounding box center [623, 292] width 244 height 22
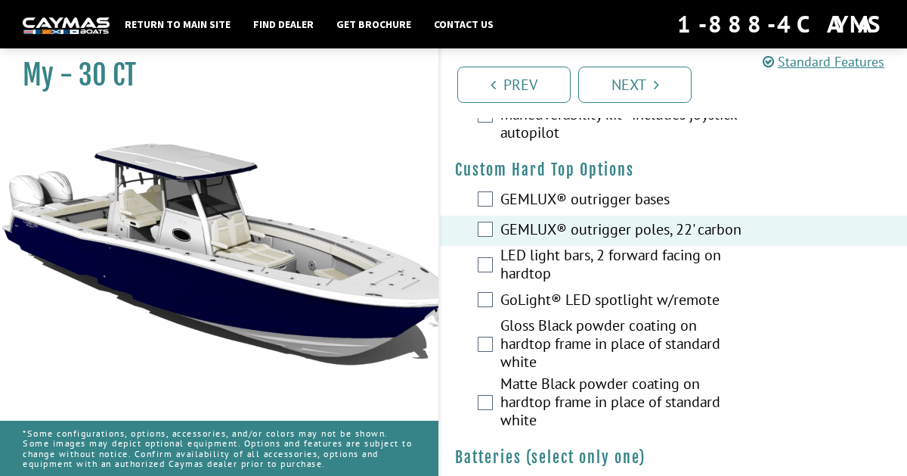
scroll to position [234, 0]
click at [567, 193] on label "GEMLUX® outrigger bases" at bounding box center [623, 202] width 244 height 22
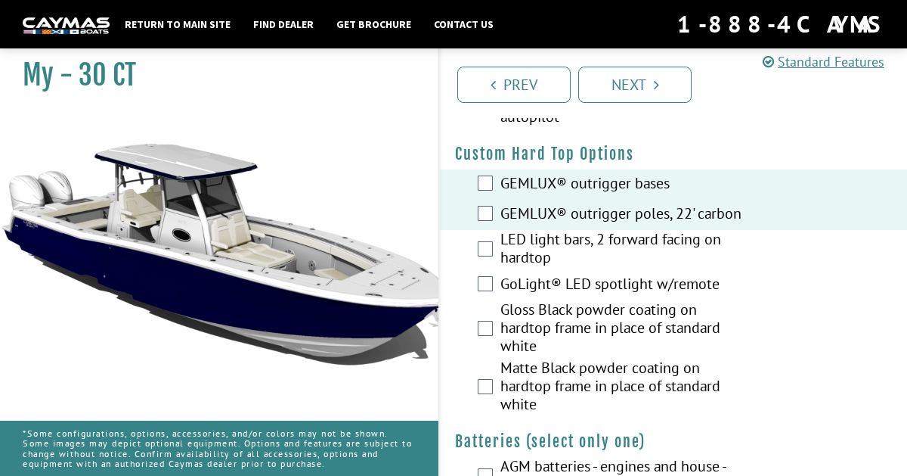
scroll to position [252, 0]
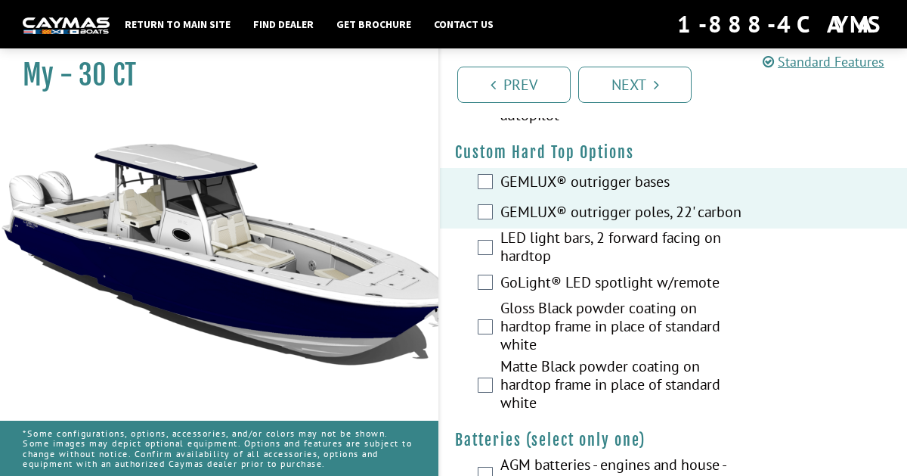
click at [583, 238] on label "LED light bars, 2 forward facing on hardtop" at bounding box center [623, 248] width 244 height 40
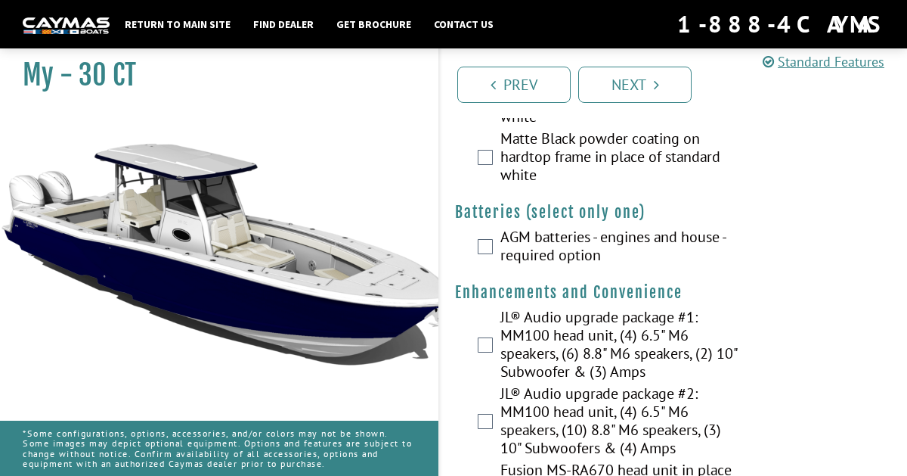
scroll to position [481, 0]
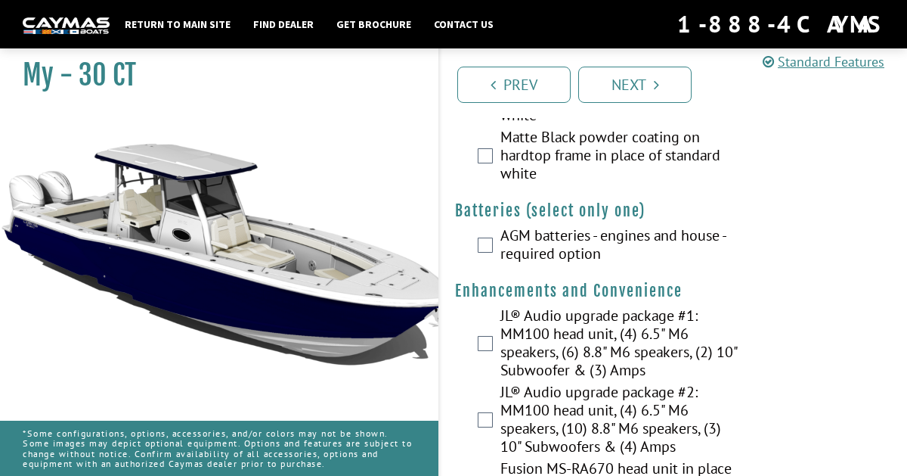
click at [650, 243] on label "AGM batteries - engines and house - required option" at bounding box center [623, 246] width 244 height 40
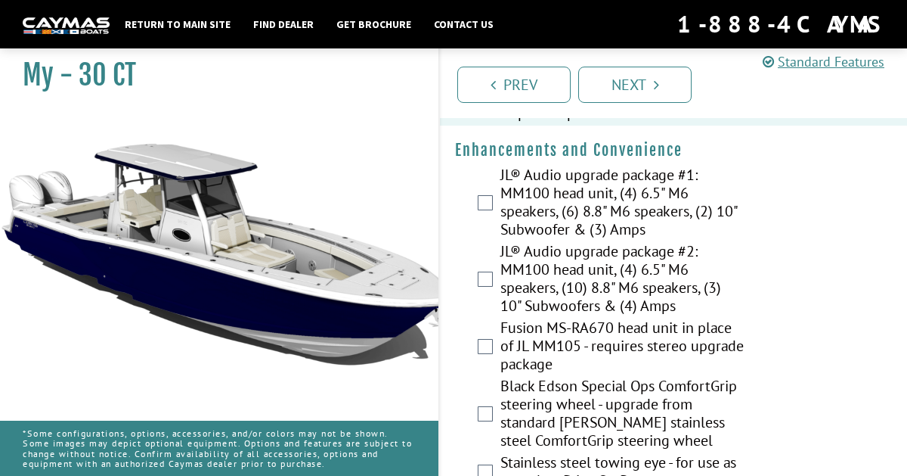
scroll to position [621, 0]
click at [617, 198] on label "JL® Audio upgrade package #1: MM100 head unit, (4) 6.5" M6 speakers, (6) 8.8" M…" at bounding box center [623, 204] width 244 height 76
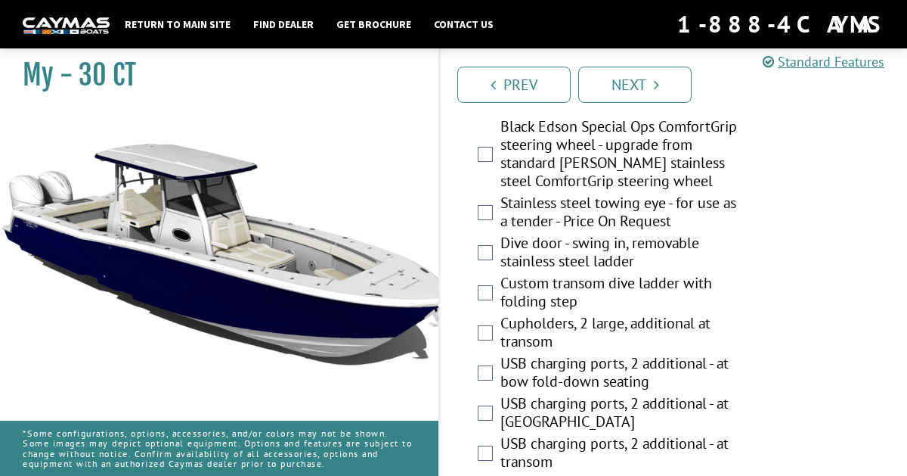
scroll to position [880, 0]
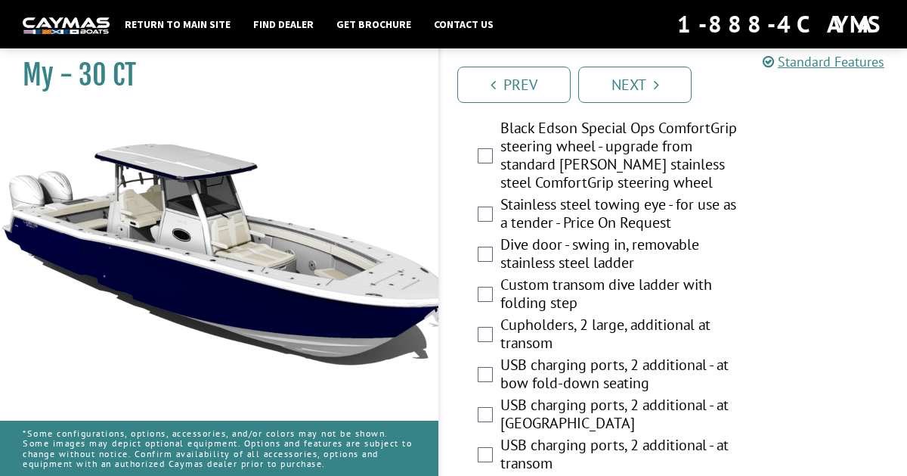
click at [607, 253] on label "Dive door - swing in, removable stainless steel ladder" at bounding box center [623, 255] width 244 height 40
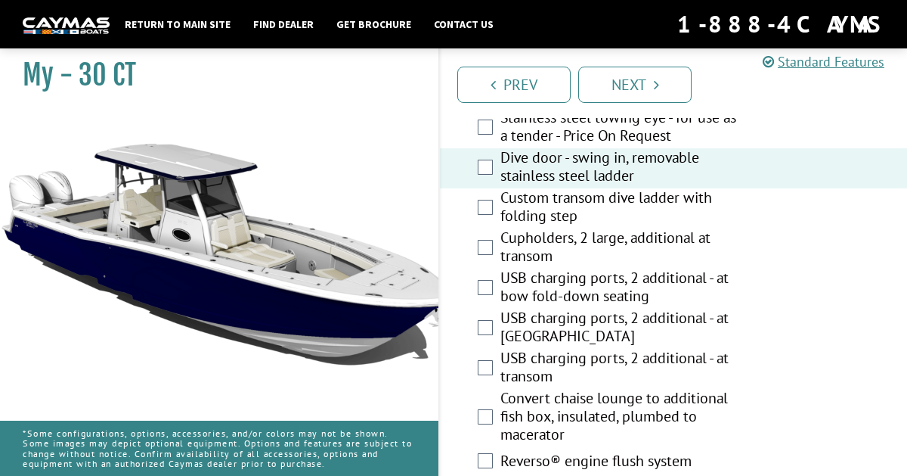
scroll to position [976, 0]
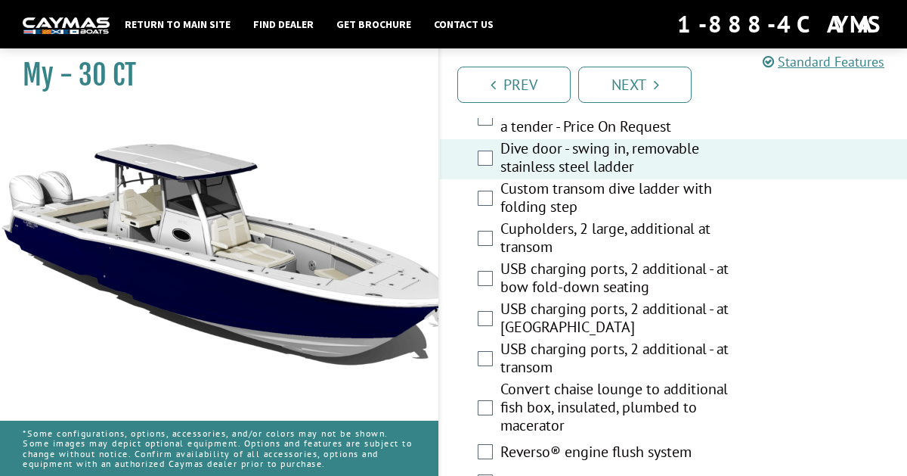
click at [628, 191] on label "Custom transom dive ladder with folding step" at bounding box center [623, 199] width 244 height 40
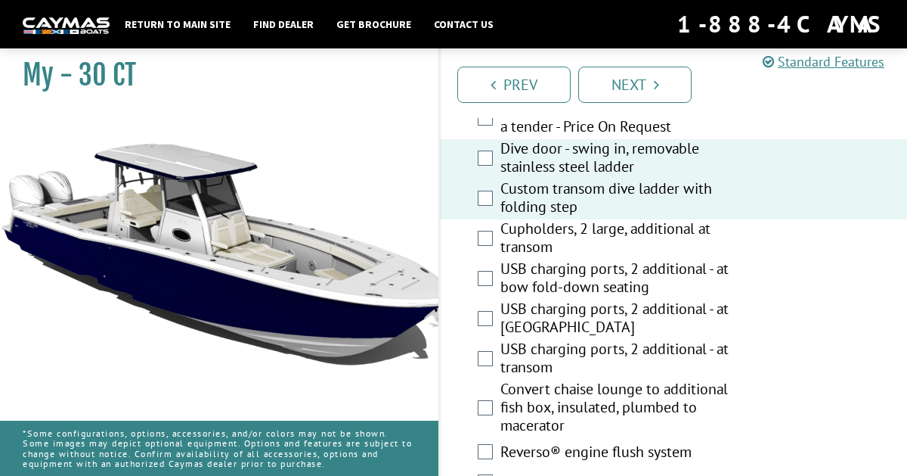
click at [625, 207] on label "Custom transom dive ladder with folding step" at bounding box center [623, 199] width 244 height 40
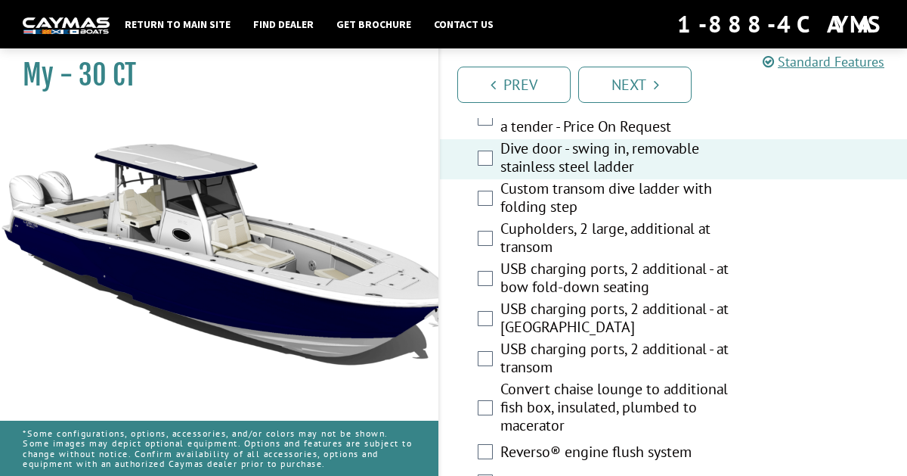
click at [611, 236] on label "Cupholders, 2 large, additional at transom" at bounding box center [623, 239] width 244 height 40
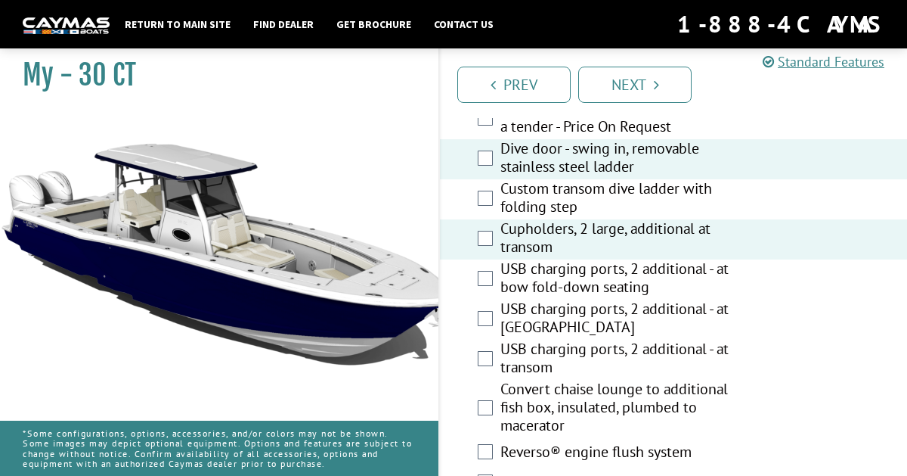
click at [610, 266] on label "USB charging ports, 2 additional - at bow fold-down seating" at bounding box center [623, 279] width 244 height 40
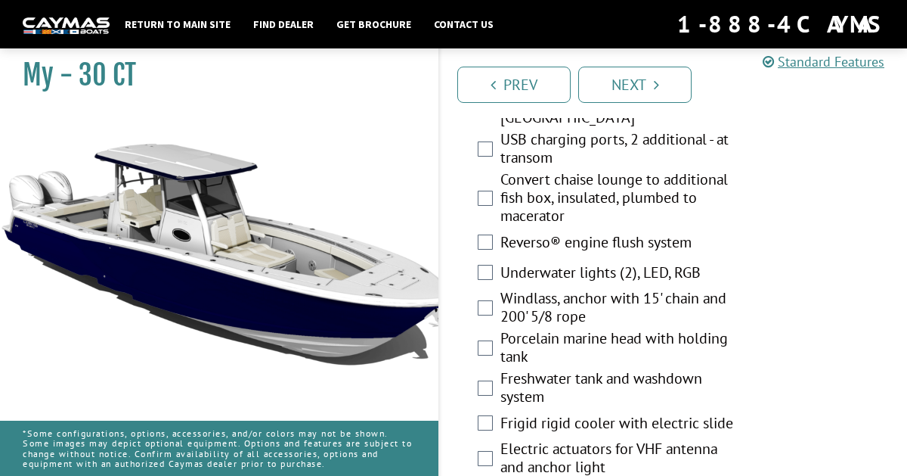
scroll to position [1187, 0]
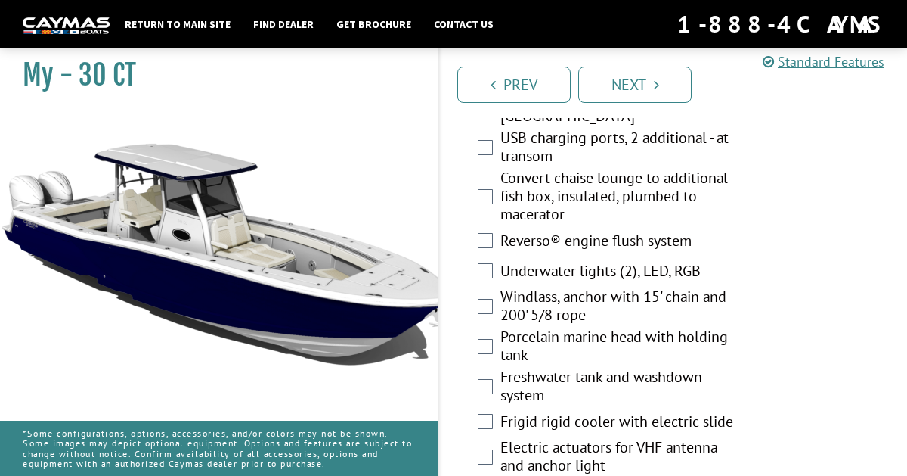
click at [627, 236] on label "Reverso® engine flush system" at bounding box center [623, 242] width 244 height 22
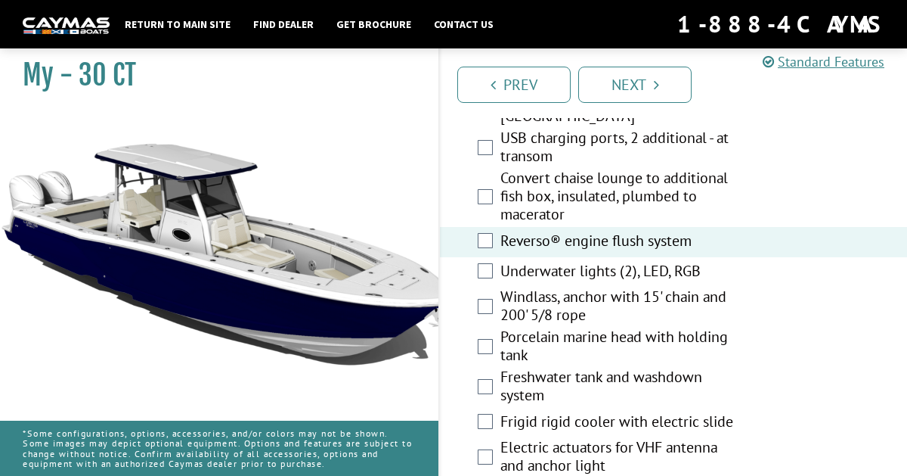
click at [644, 265] on label "Underwater lights (2), LED, RGB" at bounding box center [623, 273] width 244 height 22
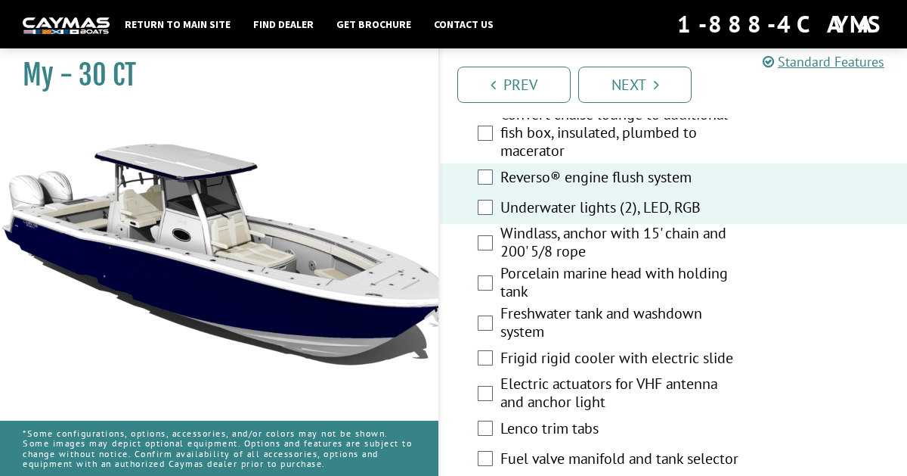
scroll to position [1252, 0]
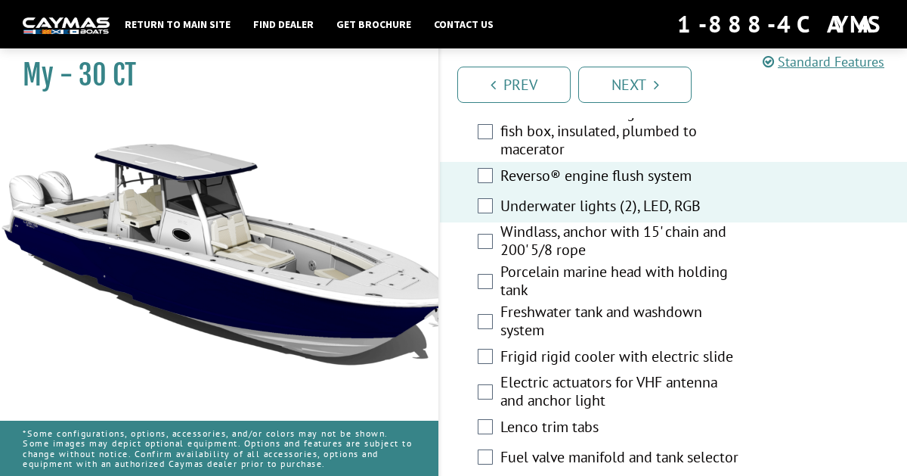
click at [652, 243] on label "Windlass, anchor with 15' chain and 200' 5/8 rope" at bounding box center [623, 242] width 244 height 40
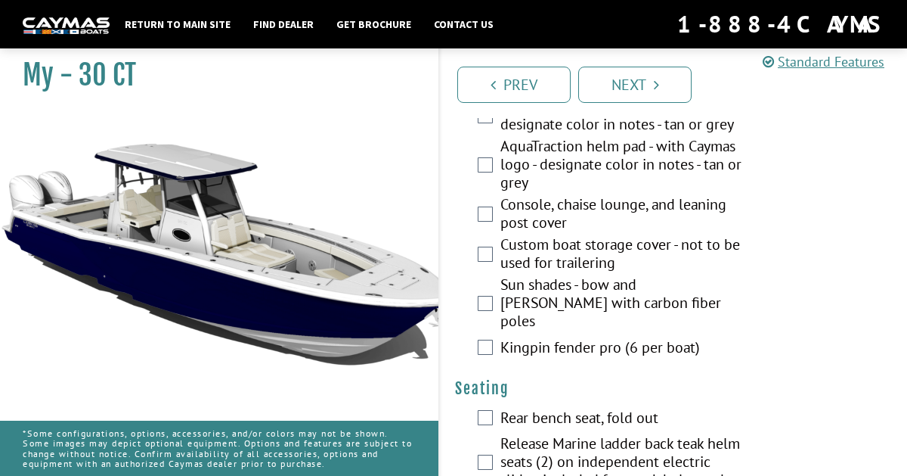
scroll to position [1622, 0]
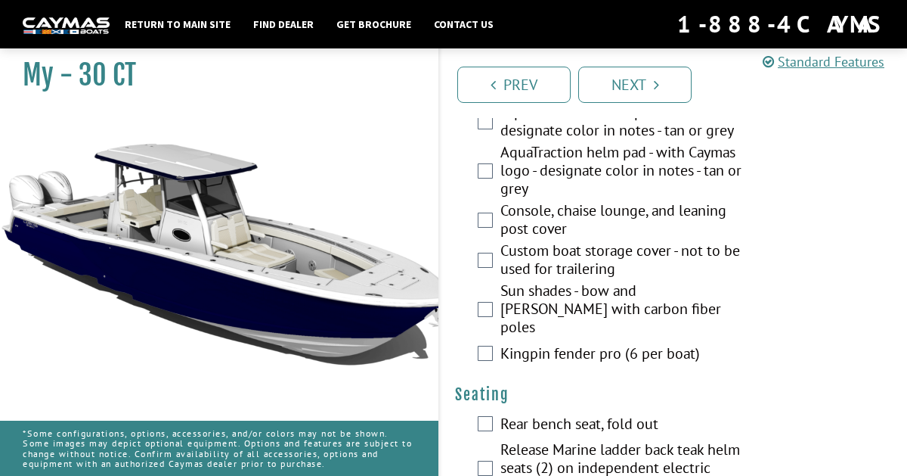
click at [550, 249] on label "Custom boat storage cover - not to be used for trailering" at bounding box center [623, 261] width 244 height 40
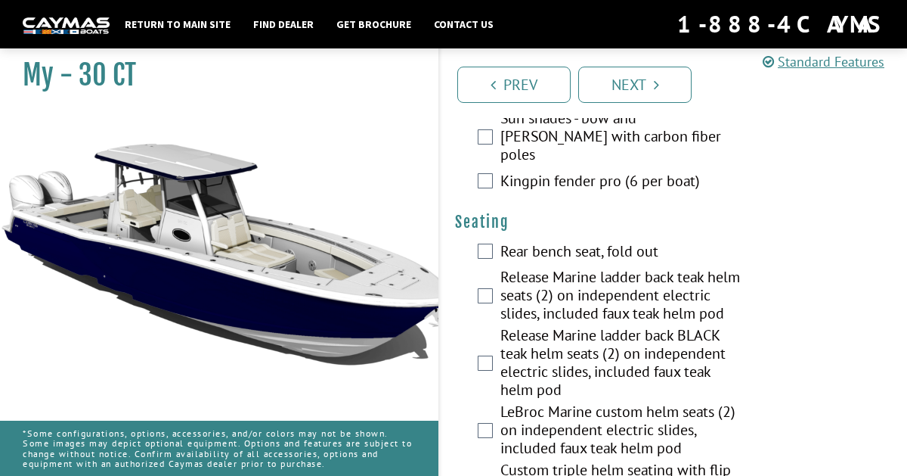
scroll to position [1796, 0]
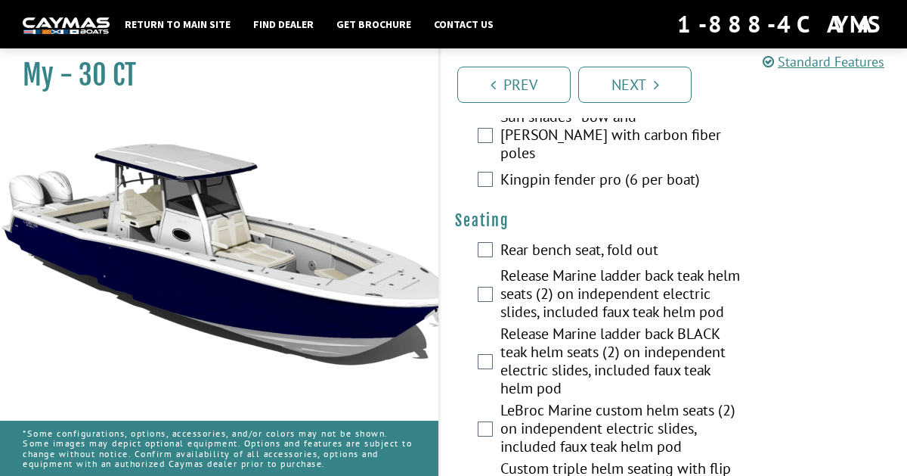
click at [578, 240] on label "Rear bench seat, fold out" at bounding box center [623, 251] width 244 height 22
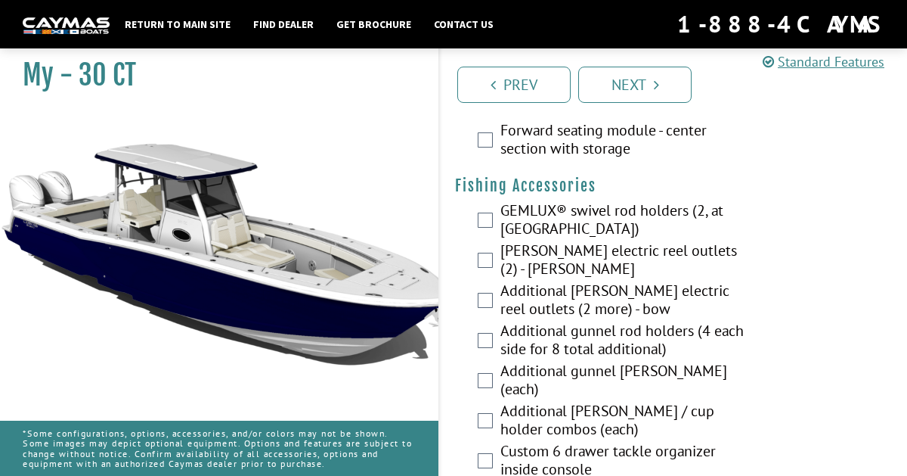
scroll to position [2275, 0]
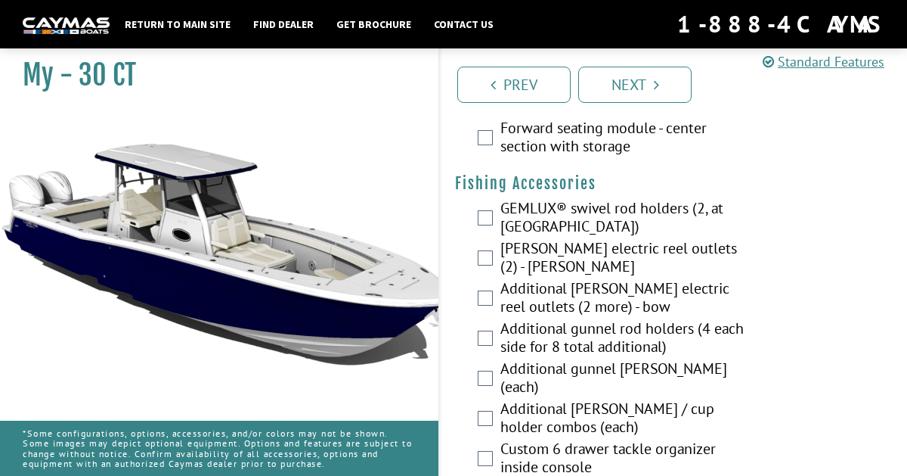
click at [583, 203] on label "GEMLUX® swivel rod holders (2, at transom corners)" at bounding box center [623, 219] width 244 height 40
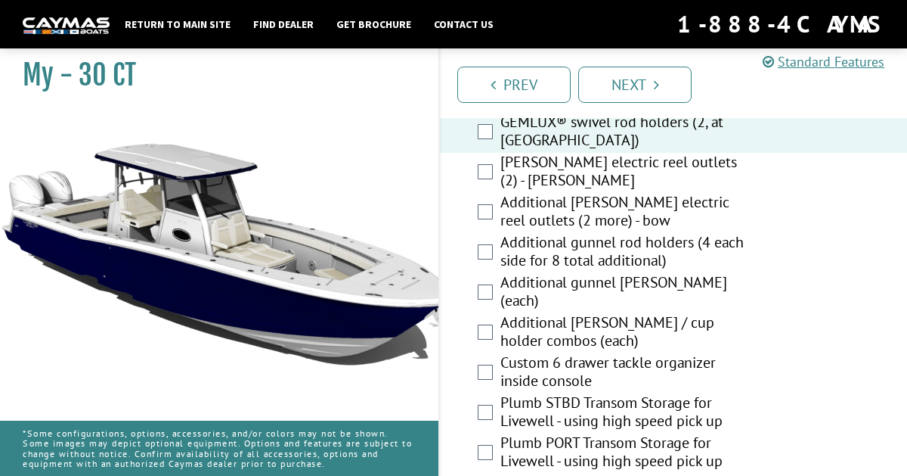
scroll to position [2356, 0]
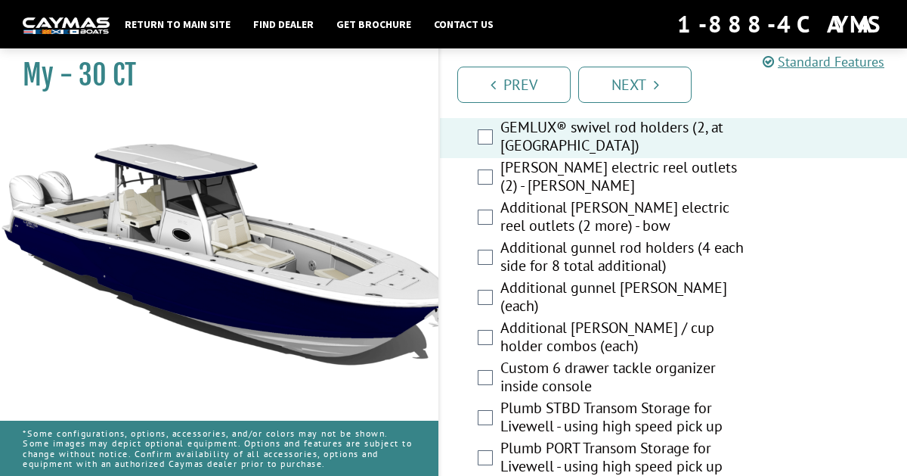
click at [708, 368] on label "Custom 6 drawer tackle organizer inside console" at bounding box center [623, 378] width 244 height 40
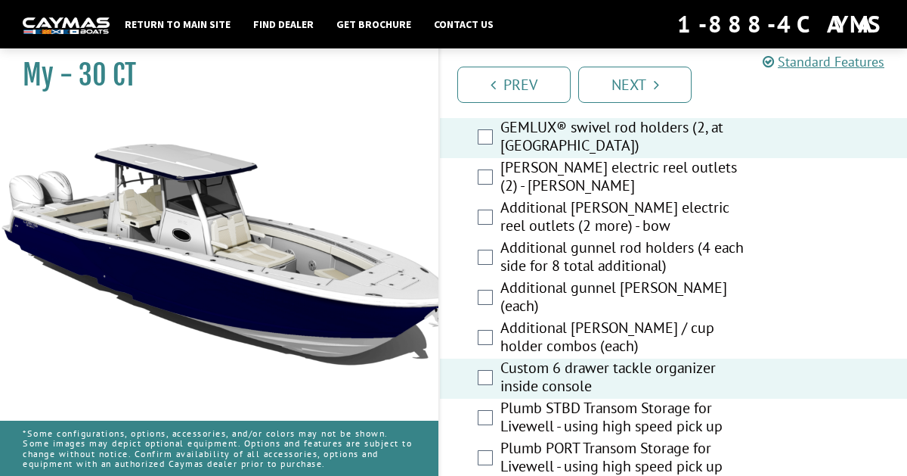
click at [653, 318] on label "Additional rod holder / cup holder combos (each)" at bounding box center [623, 338] width 244 height 40
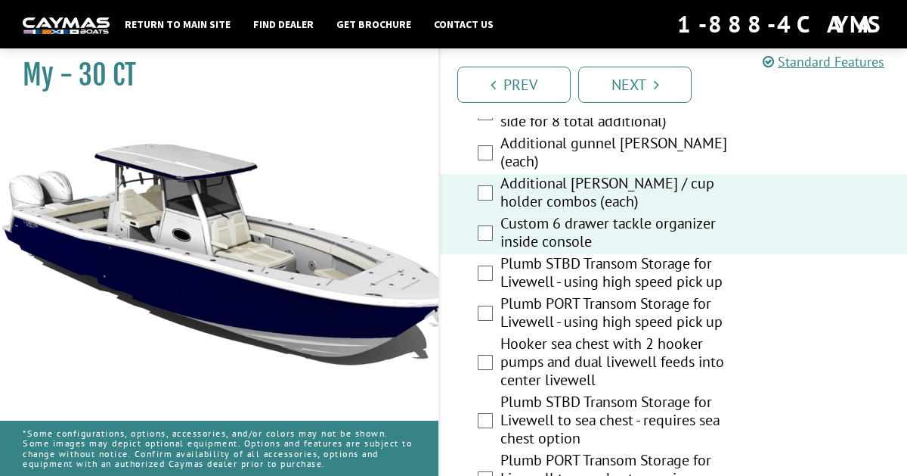
scroll to position [2493, 0]
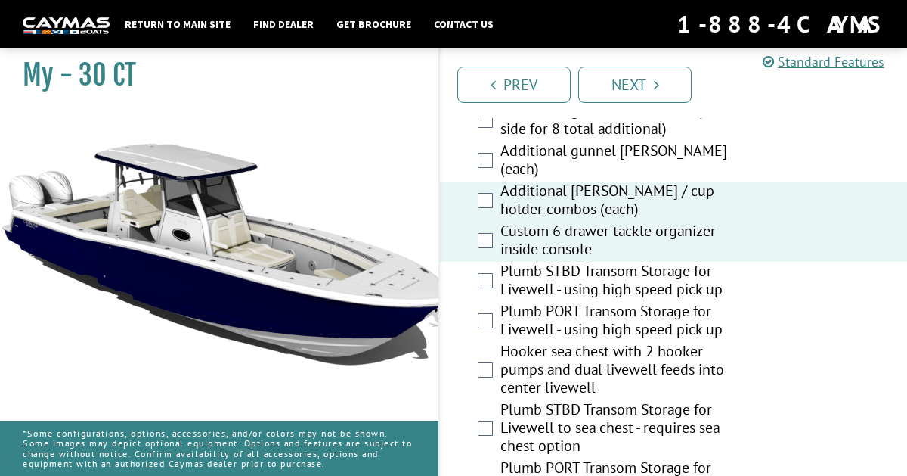
click at [683, 274] on label "Plumb STBD Transom Storage for Livewell - using high speed pick up" at bounding box center [623, 282] width 244 height 40
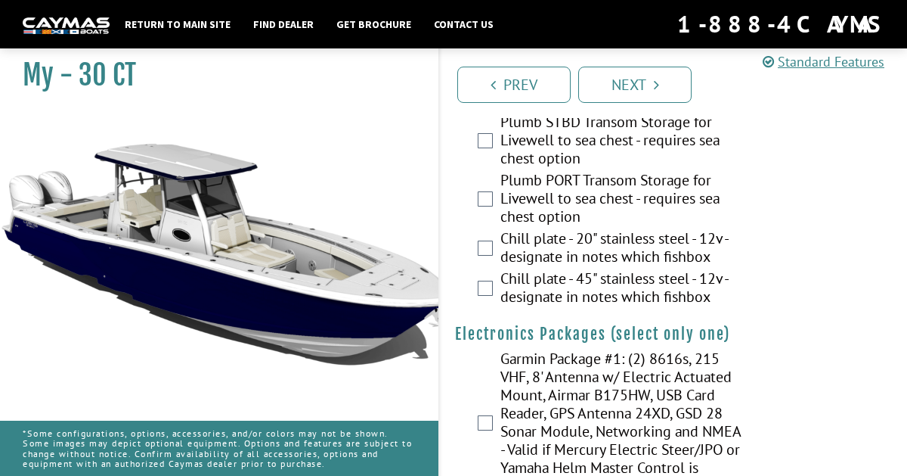
scroll to position [2780, 0]
click at [665, 293] on label "Chill plate - 45" stainless steel - 12v - designate in notes which fishbox" at bounding box center [623, 289] width 244 height 40
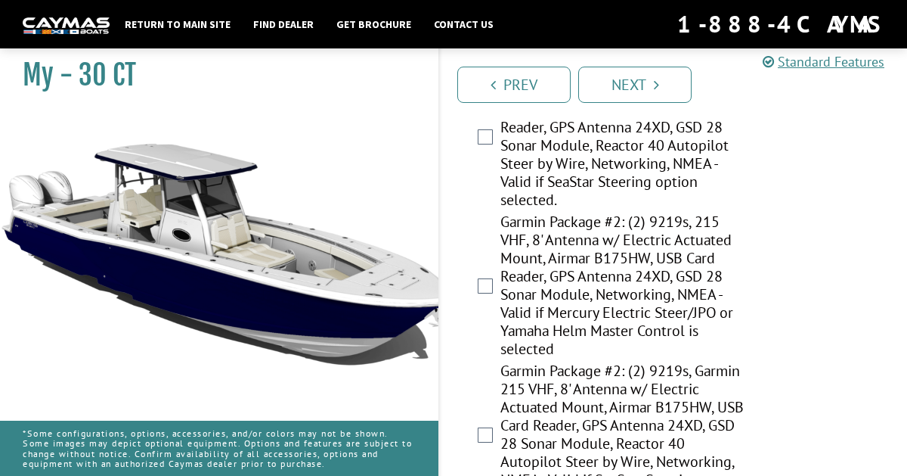
scroll to position [3209, 0]
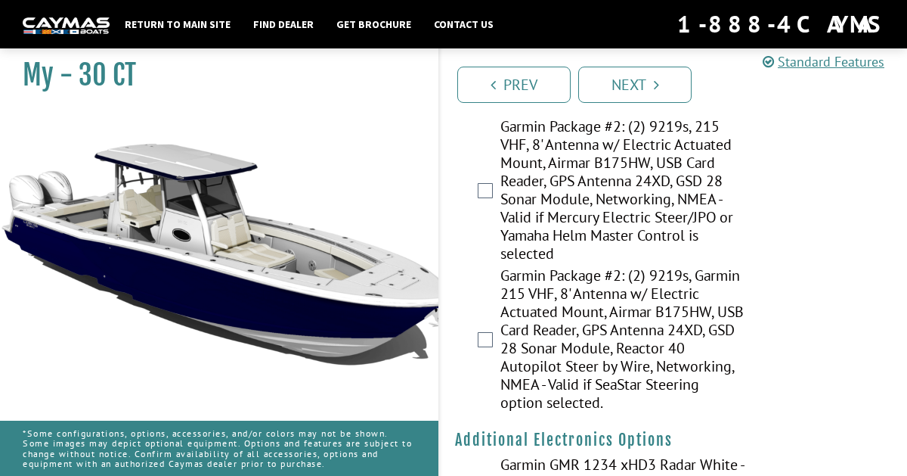
click at [664, 292] on label "Garmin Package #2: (2) 9219s, Garmin 215 VHF, 8' Antenna w/ Electric Actuated M…" at bounding box center [623, 340] width 244 height 149
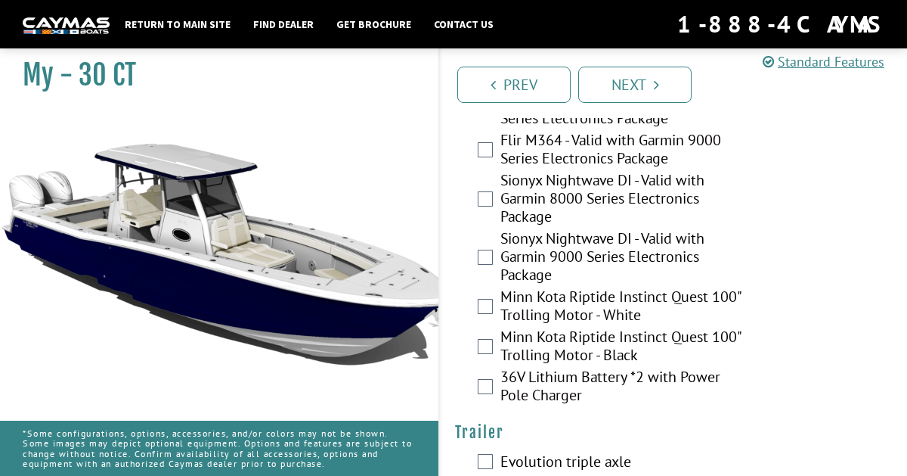
scroll to position [4478, 0]
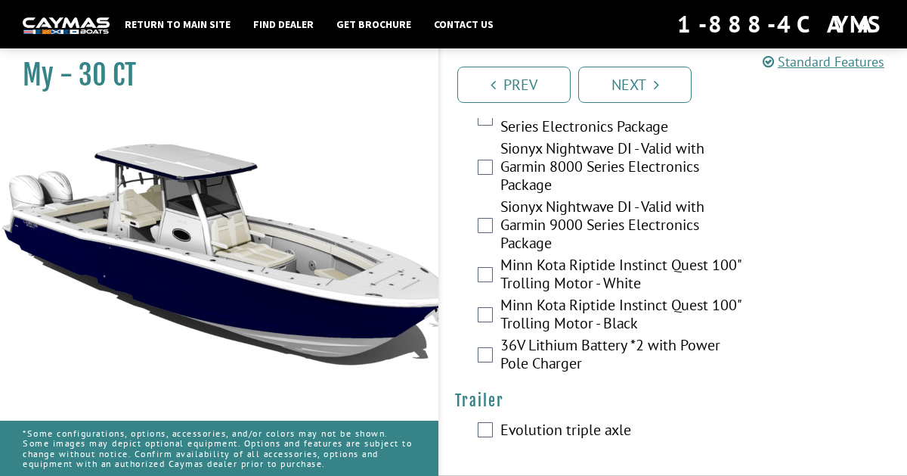
click at [526, 430] on label "Evolution triple axle" at bounding box center [623, 431] width 244 height 22
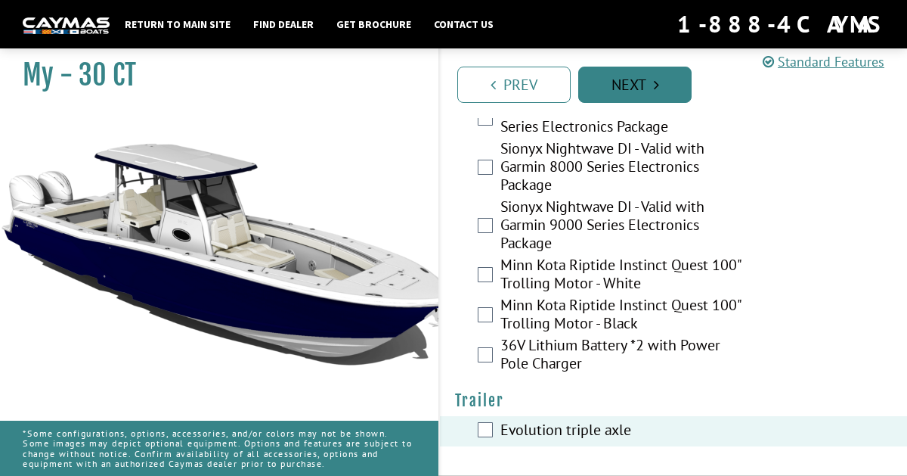
click at [627, 95] on link "Next" at bounding box center [635, 85] width 113 height 36
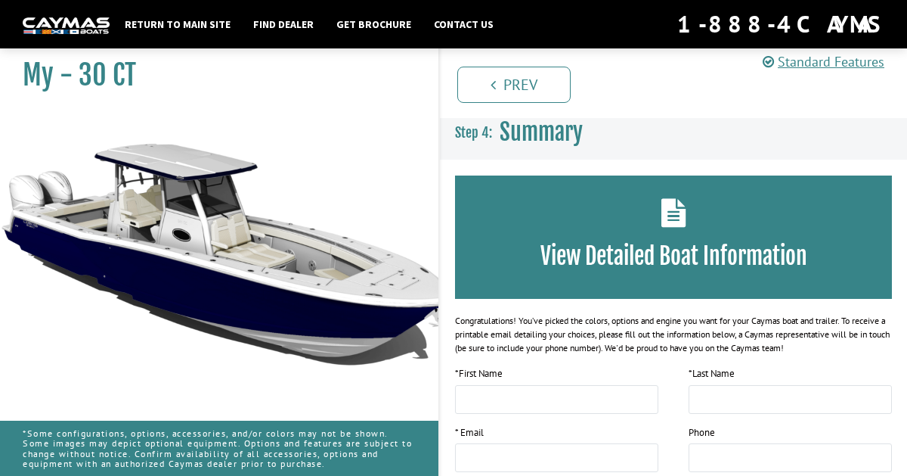
scroll to position [360, 0]
